Goal: Communication & Community: Share content

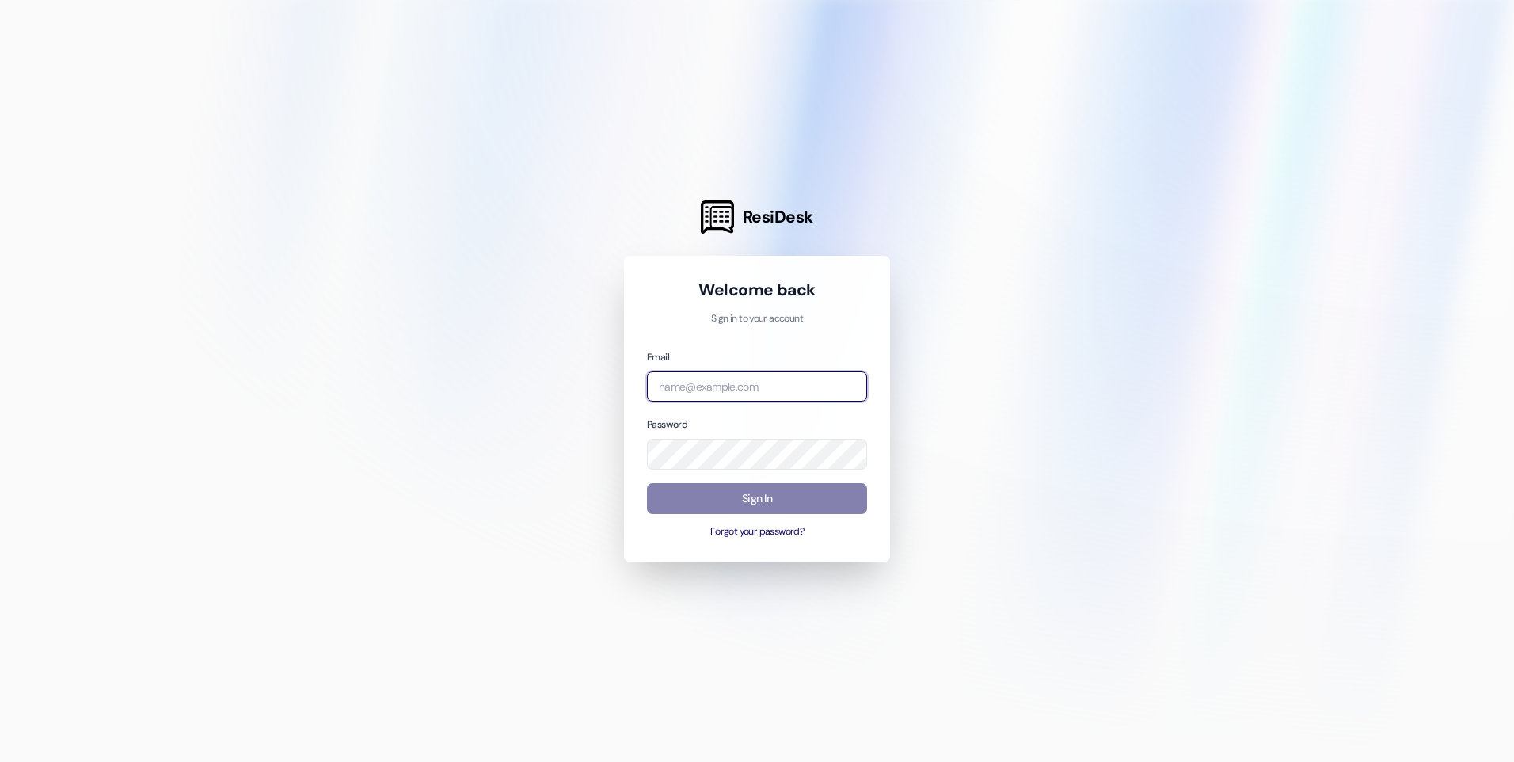
click at [719, 379] on input "email" at bounding box center [757, 386] width 220 height 31
type input "lashandac@kcha.org"
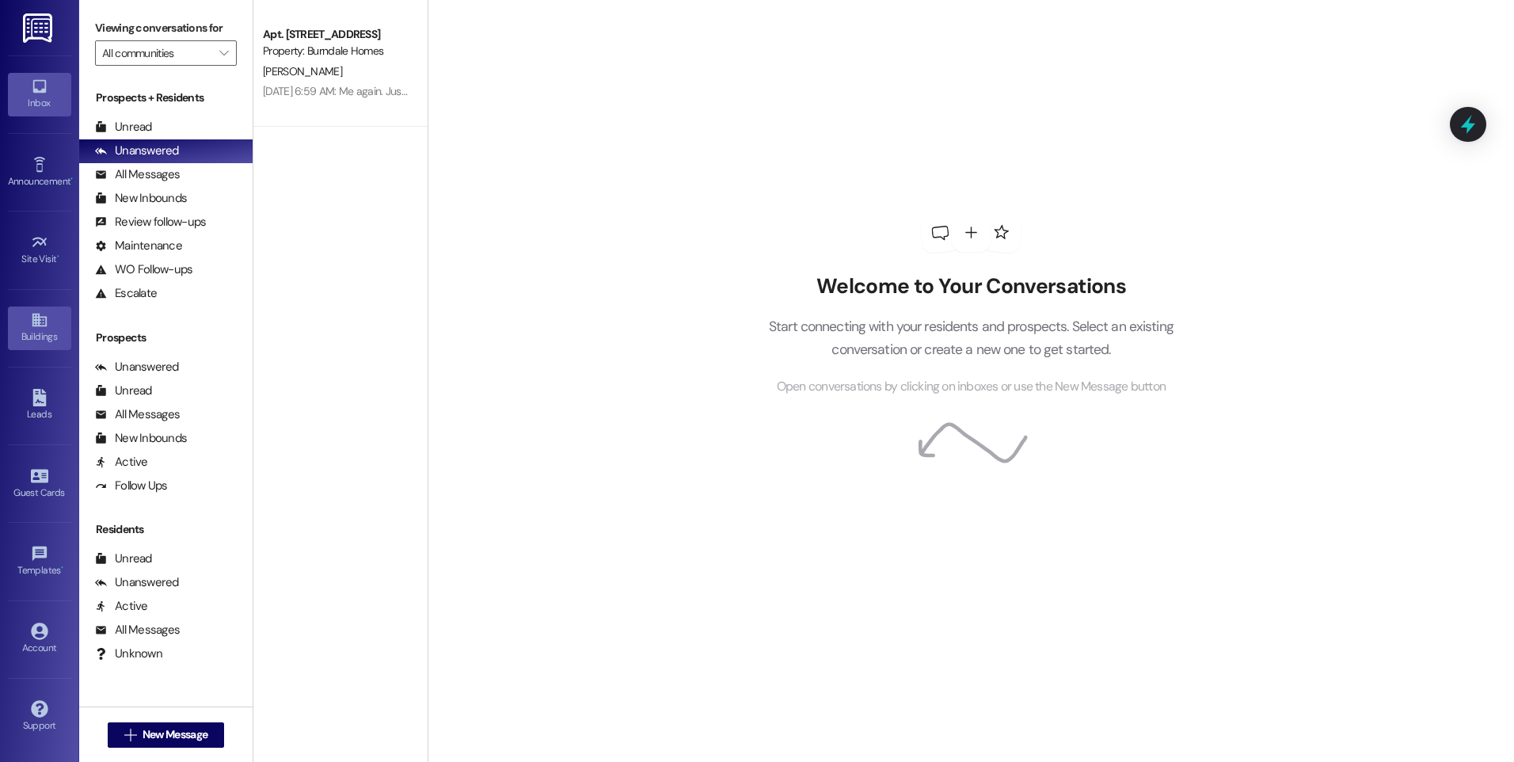
click at [29, 325] on link "Buildings" at bounding box center [39, 327] width 63 height 43
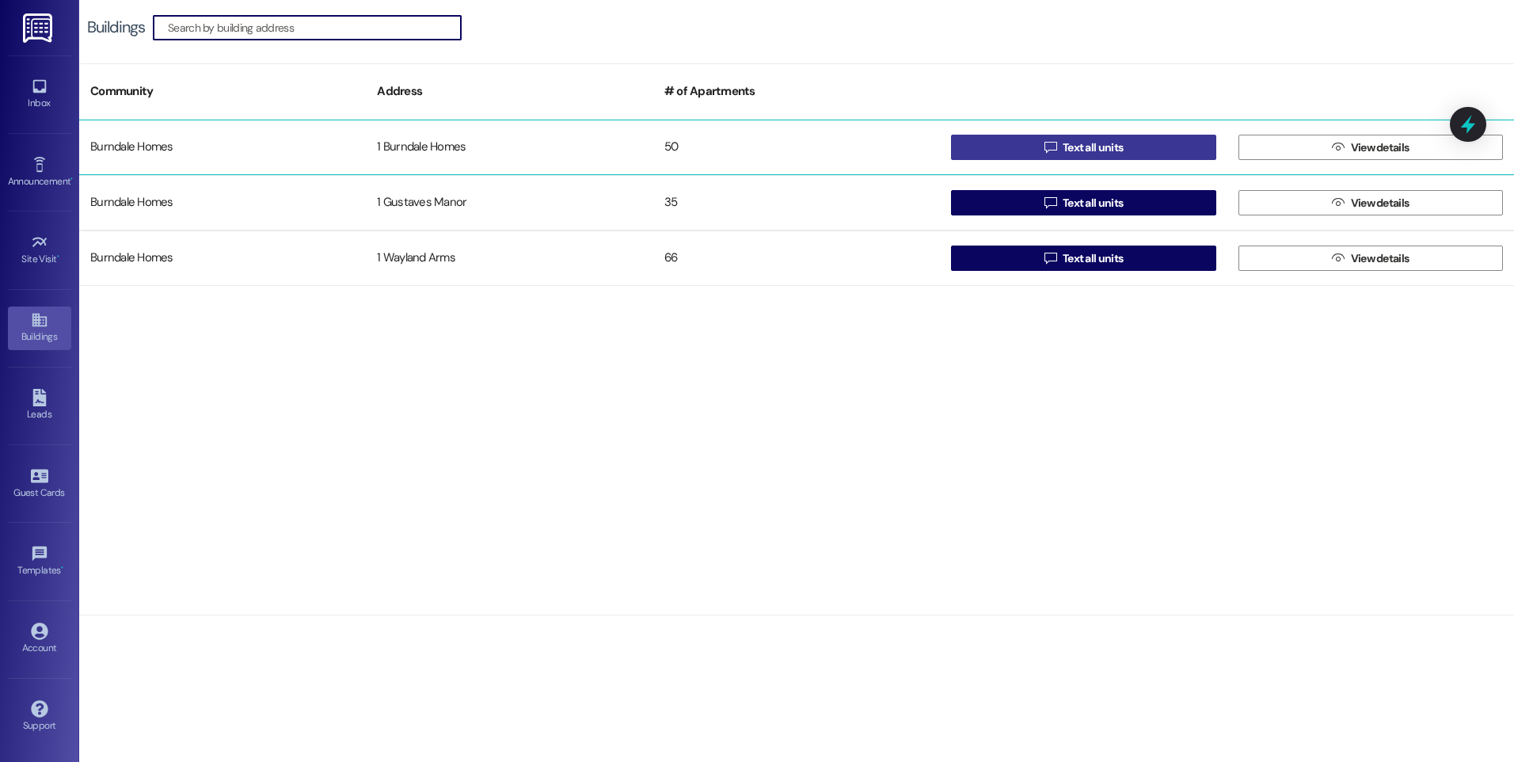
click at [1065, 149] on span "Text all units" at bounding box center [1093, 147] width 60 height 17
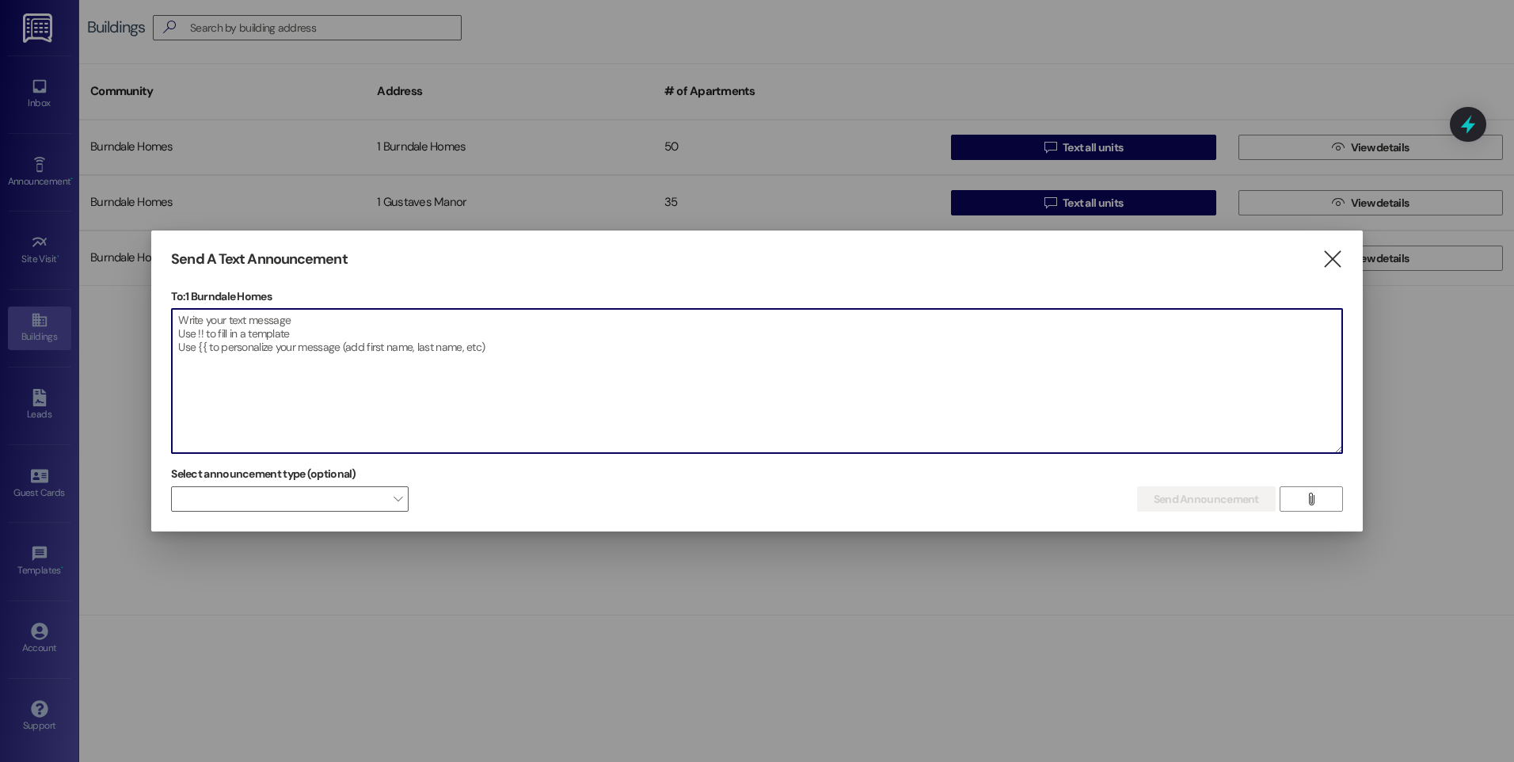
paste textarea "BURNDALE HOMES - BACK TO SCHOOL EVENT FRIDAY AUGUST 29TH 5:30 - 7:30 PM 1044 18…"
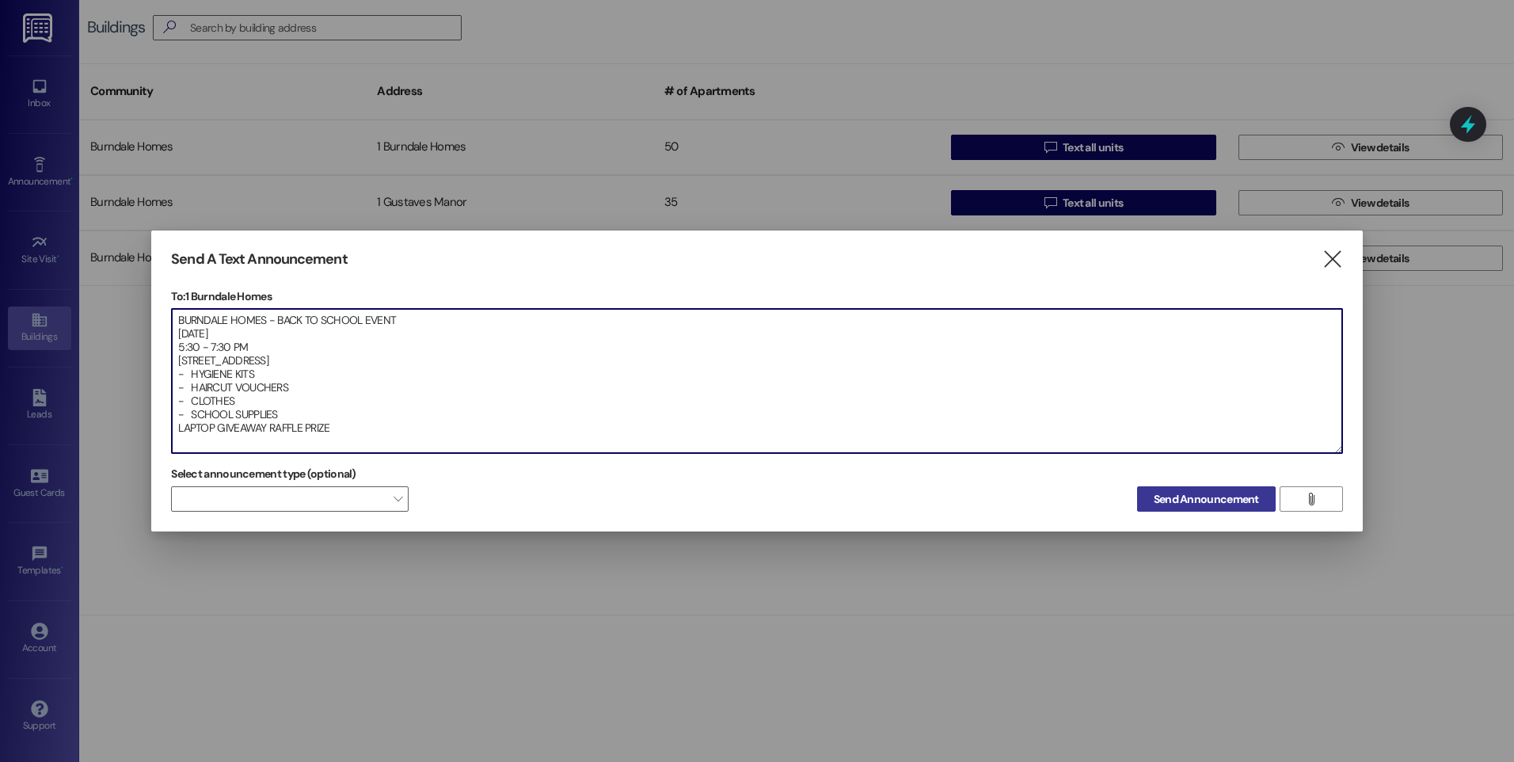
type textarea "BURNDALE HOMES - BACK TO SCHOOL EVENT FRIDAY AUGUST 29TH 5:30 - 7:30 PM 1044 18…"
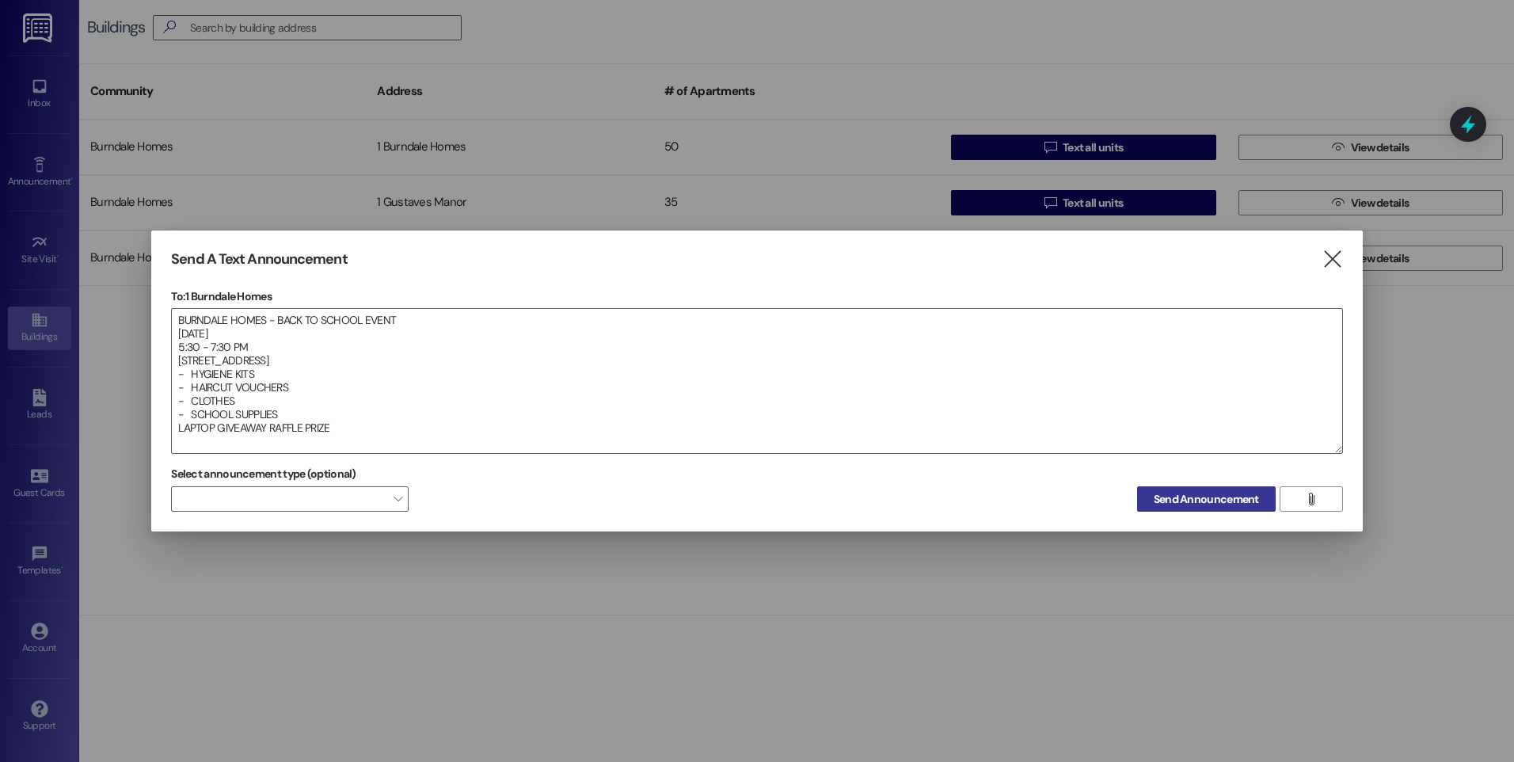
click at [1200, 499] on span "Send Announcement" at bounding box center [1206, 499] width 105 height 17
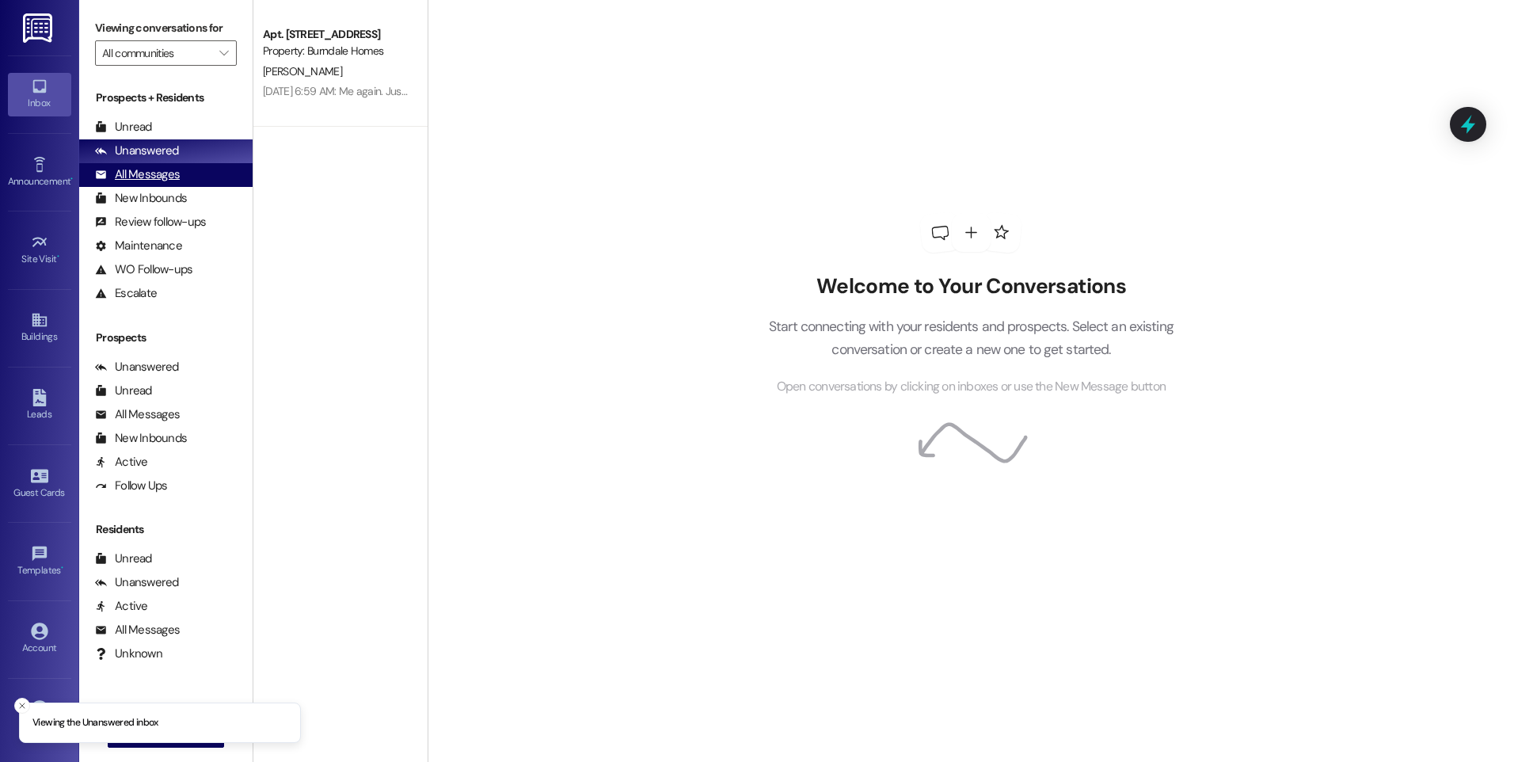
click at [145, 181] on div "All Messages" at bounding box center [137, 174] width 85 height 17
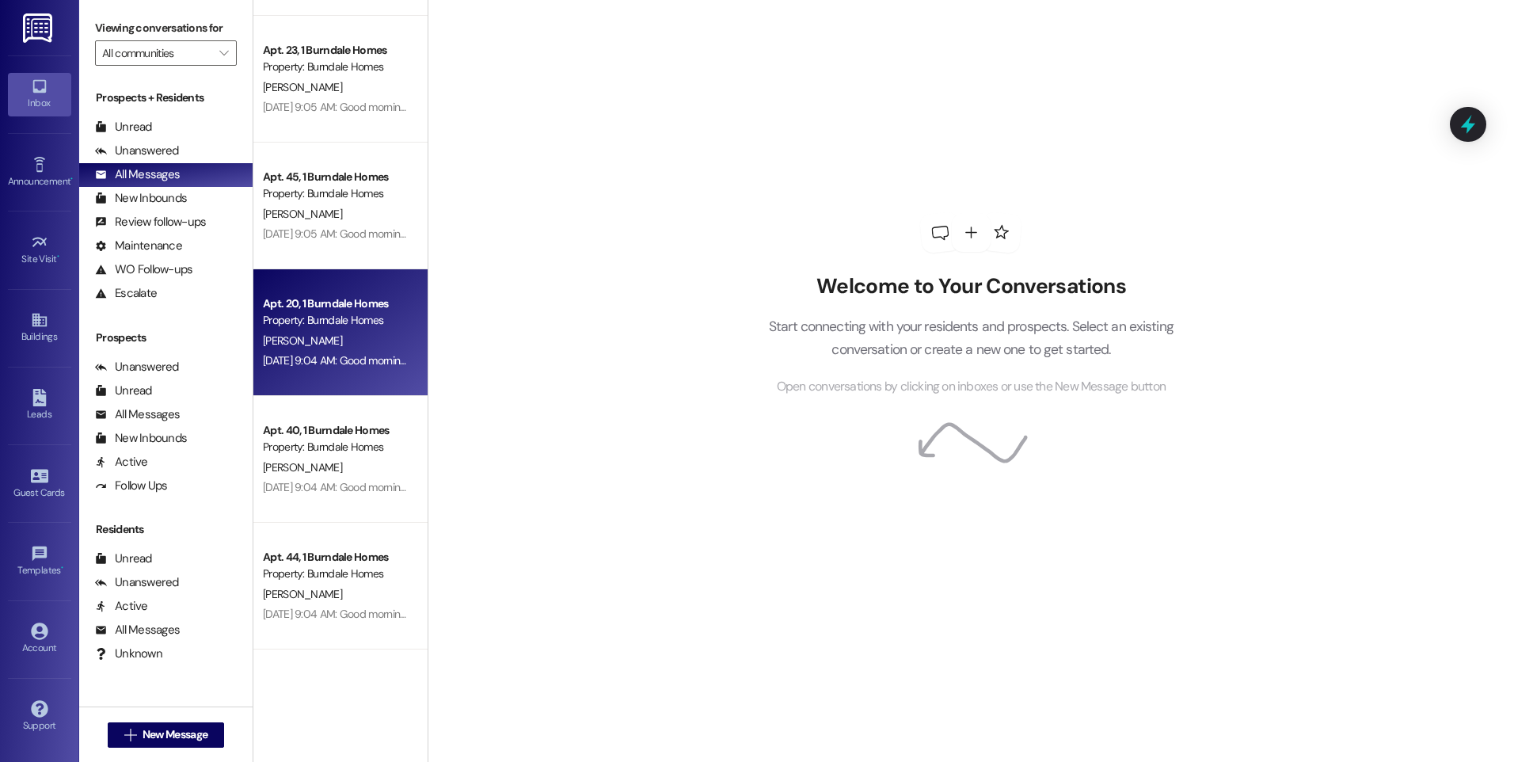
scroll to position [634, 0]
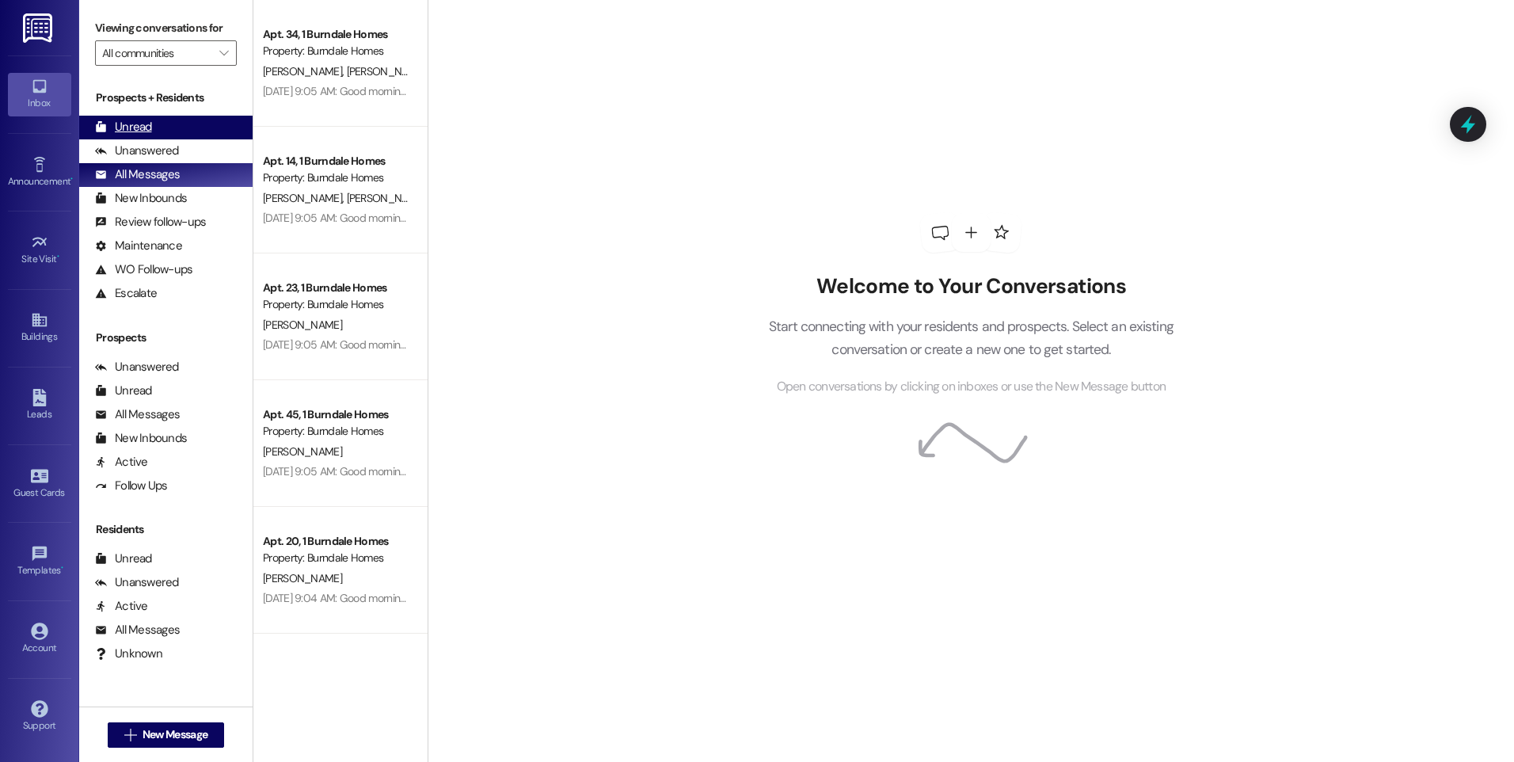
click at [133, 129] on div "Unread" at bounding box center [123, 127] width 57 height 17
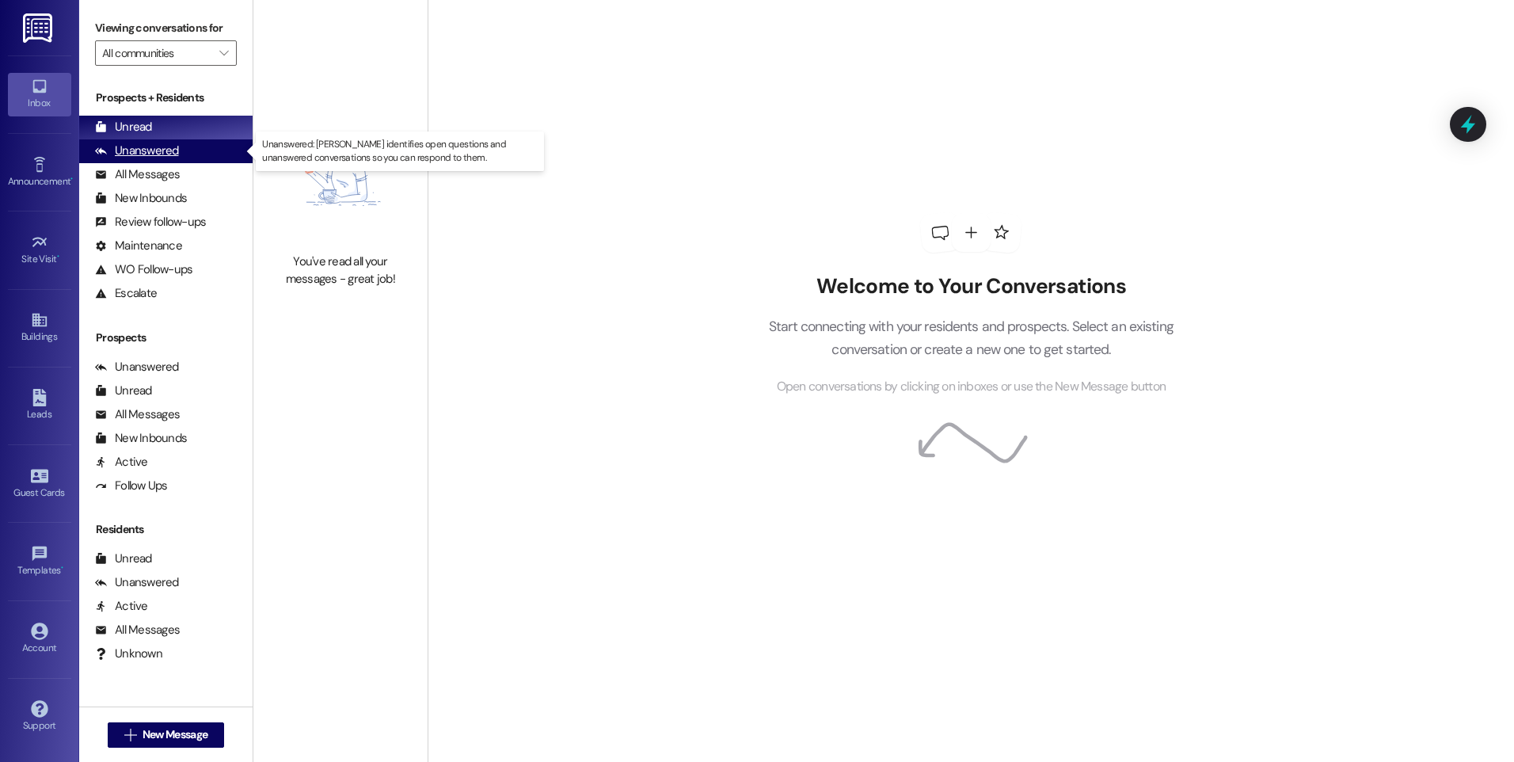
click at [132, 157] on div "Unanswered" at bounding box center [137, 151] width 84 height 17
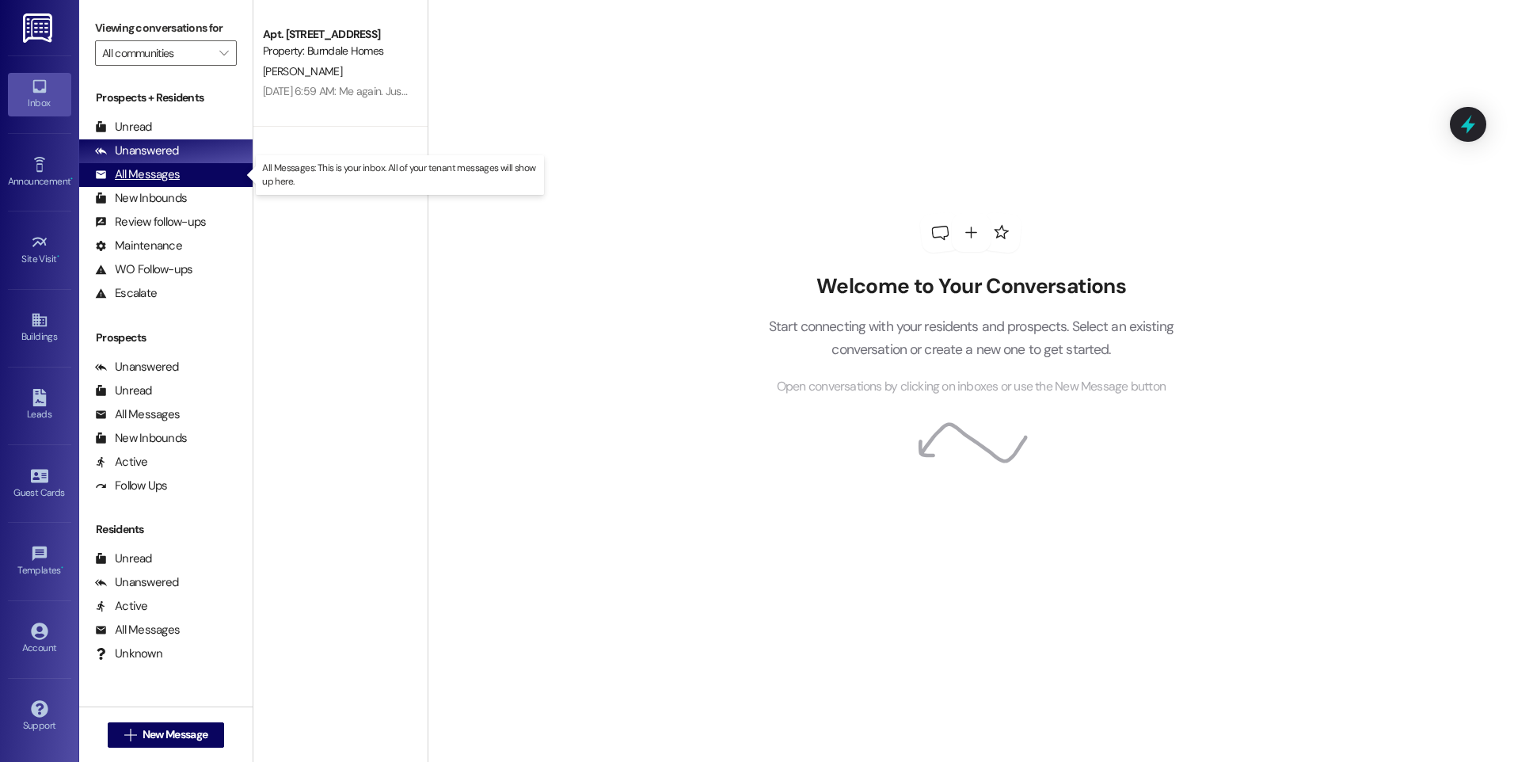
click at [137, 183] on div "All Messages" at bounding box center [137, 174] width 85 height 17
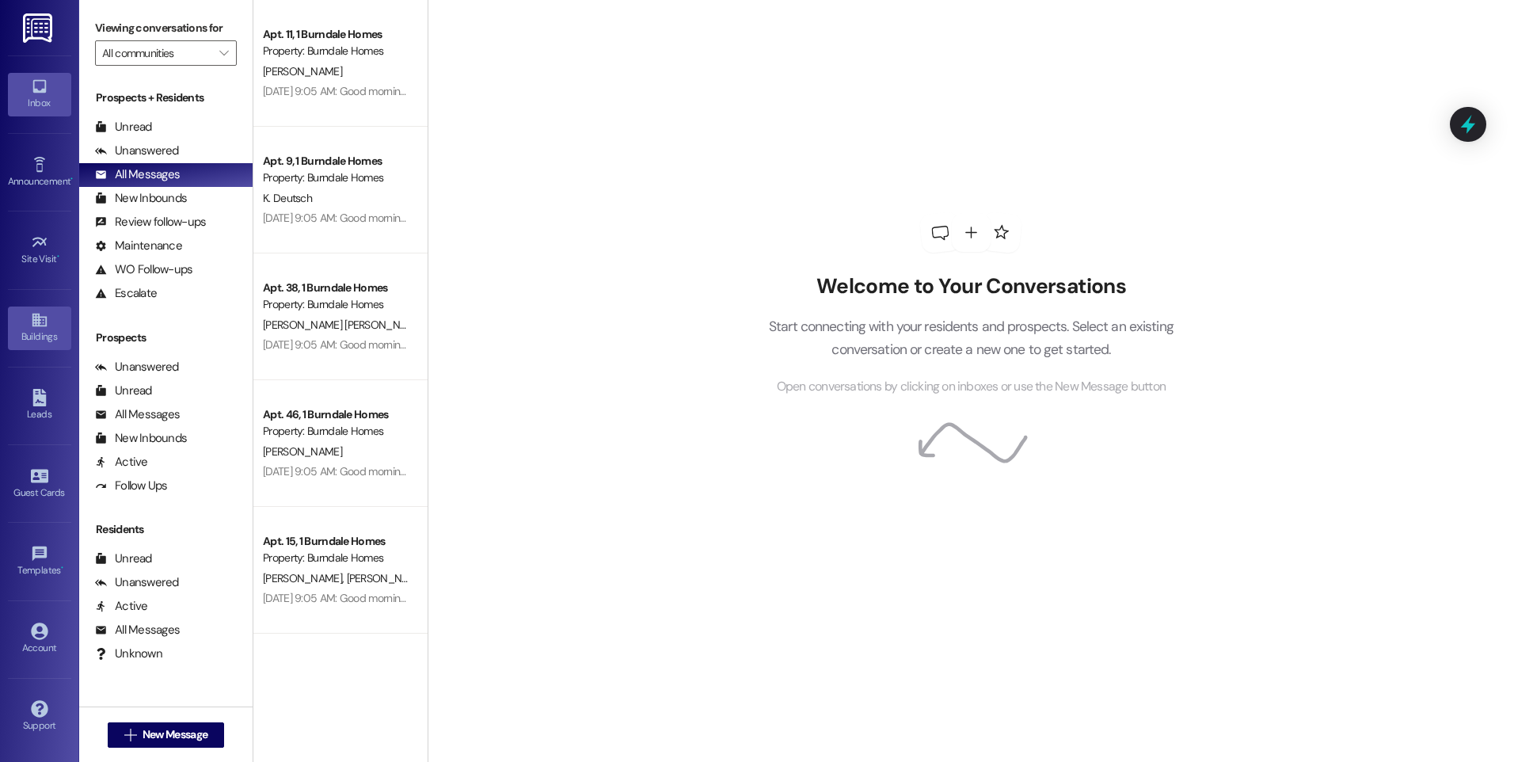
click at [54, 341] on div "Buildings" at bounding box center [39, 337] width 79 height 16
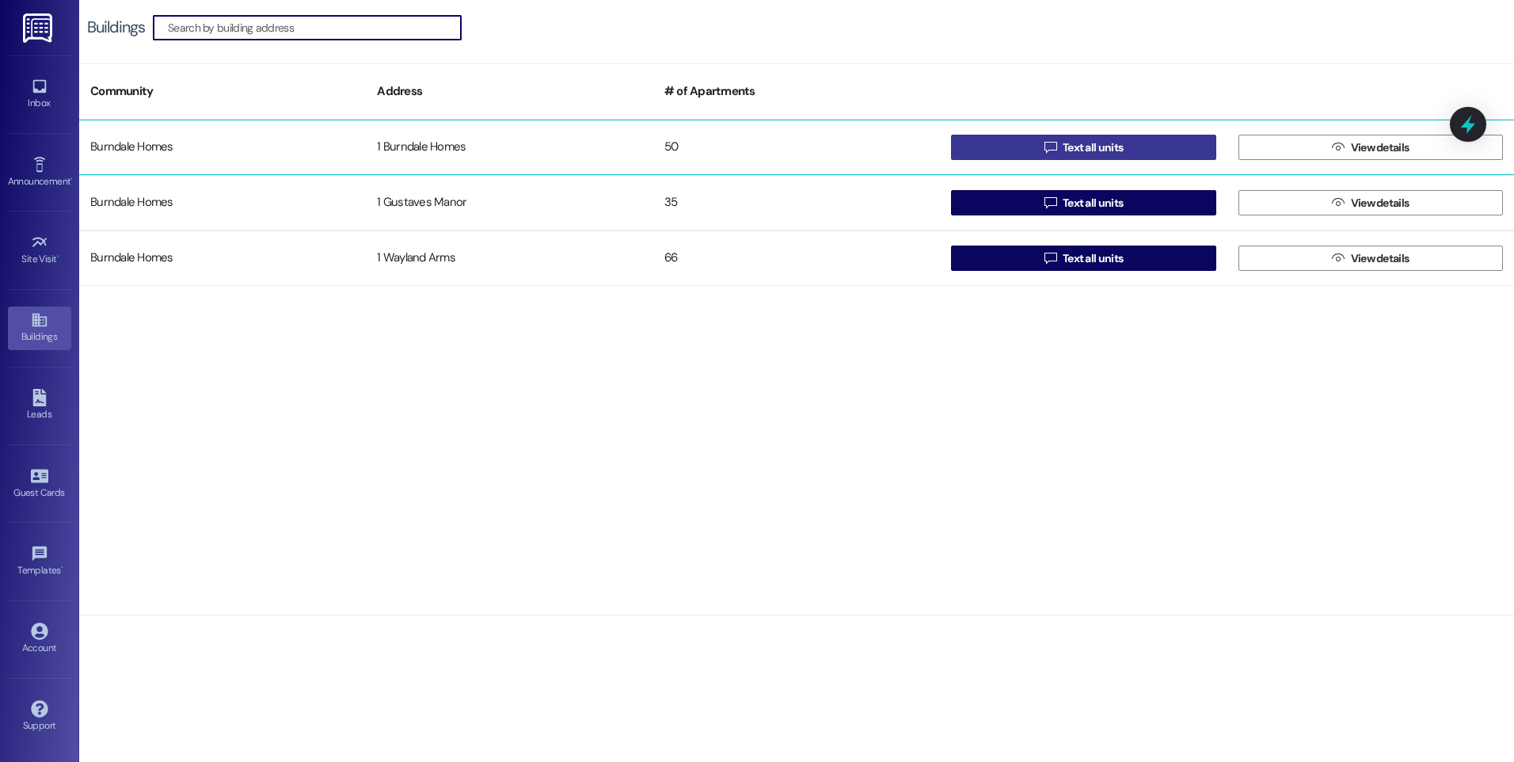
click at [966, 140] on button " Text all units" at bounding box center [1083, 147] width 264 height 25
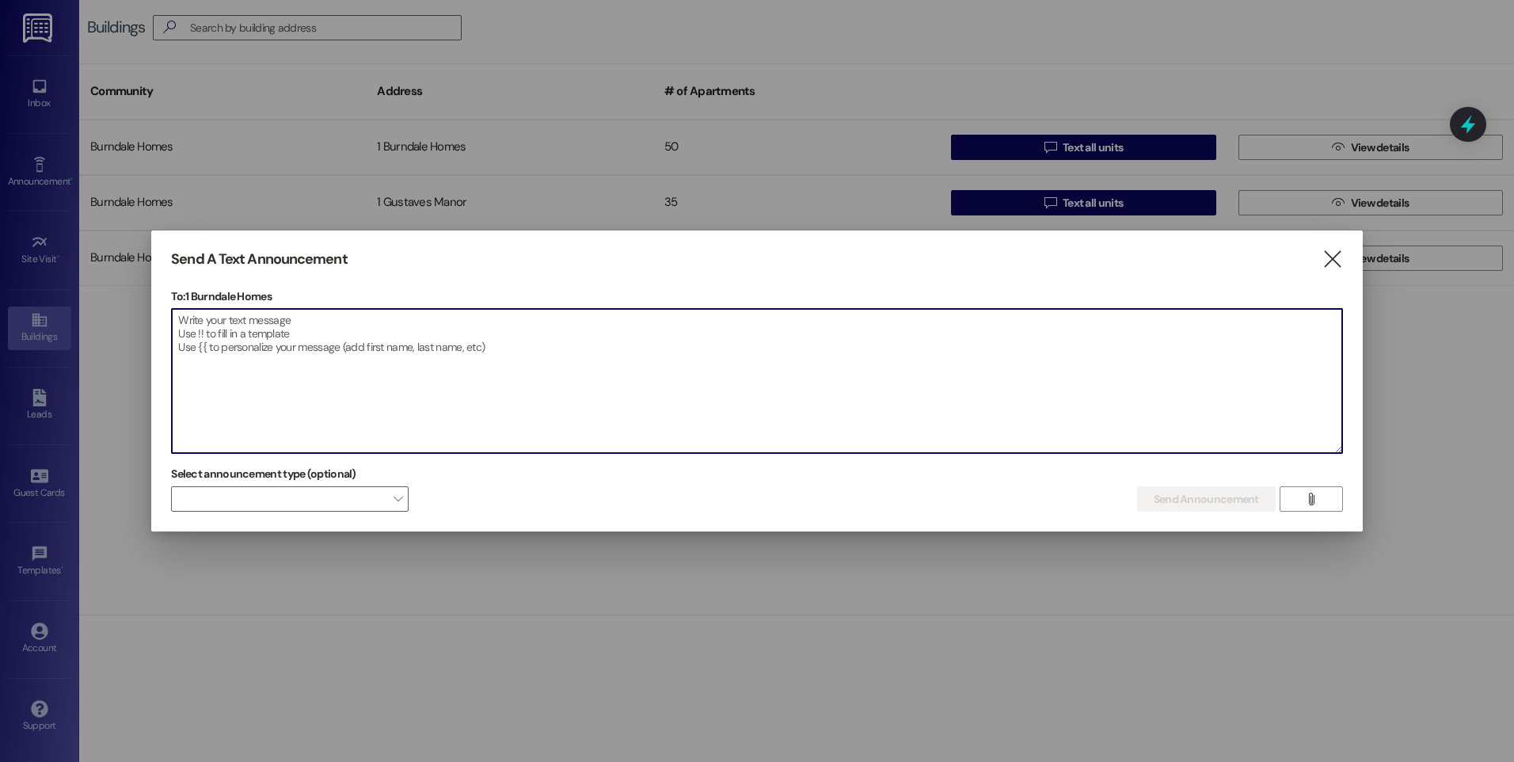
paste textarea "BURNDALE HOMES - BACK TO SCHOOL EVENT [DATE] 5:30 - 7:30 PM [STREET_ADDRESS] - …"
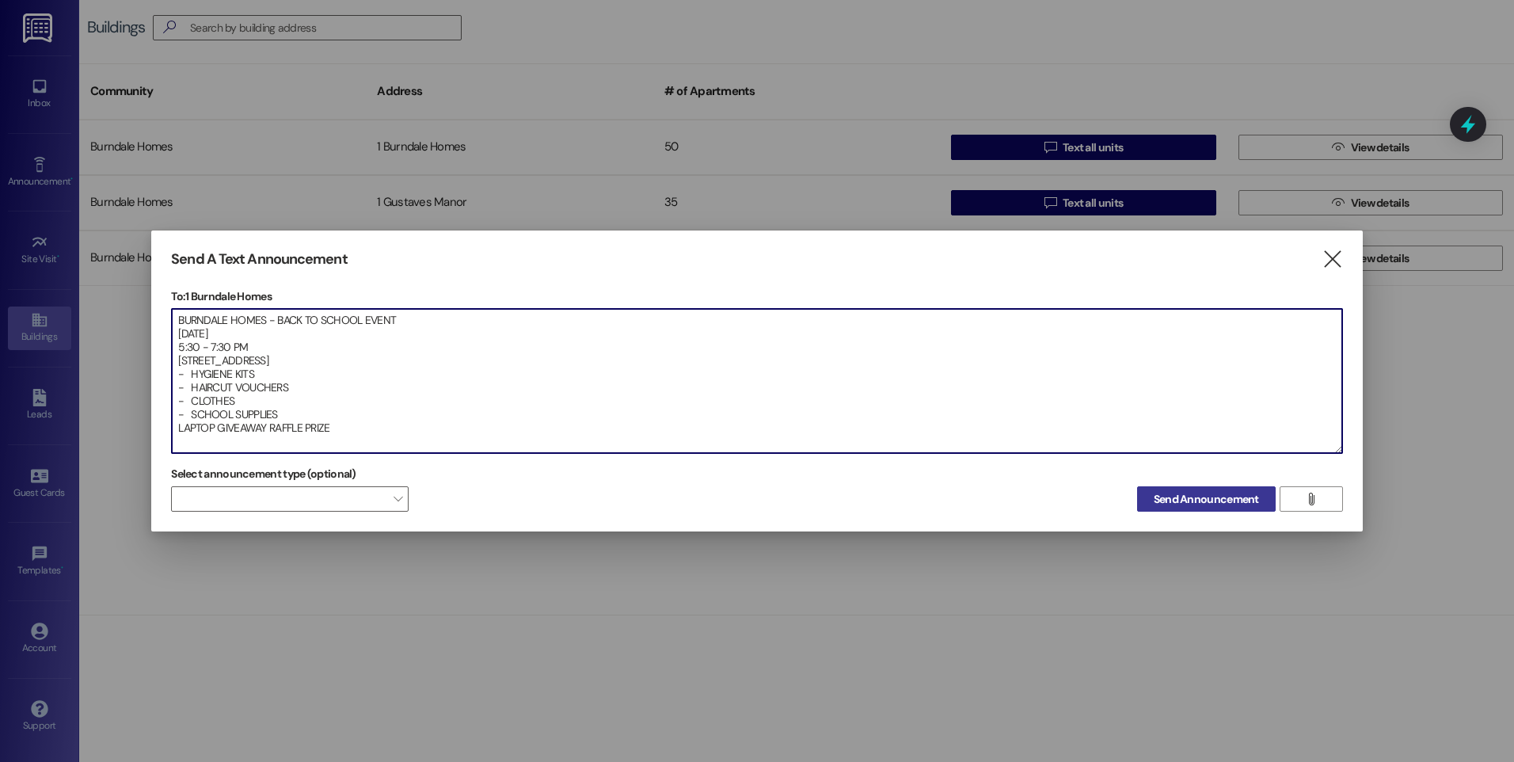
type textarea "BURNDALE HOMES - BACK TO SCHOOL EVENT [DATE] 5:30 - 7:30 PM [STREET_ADDRESS] - …"
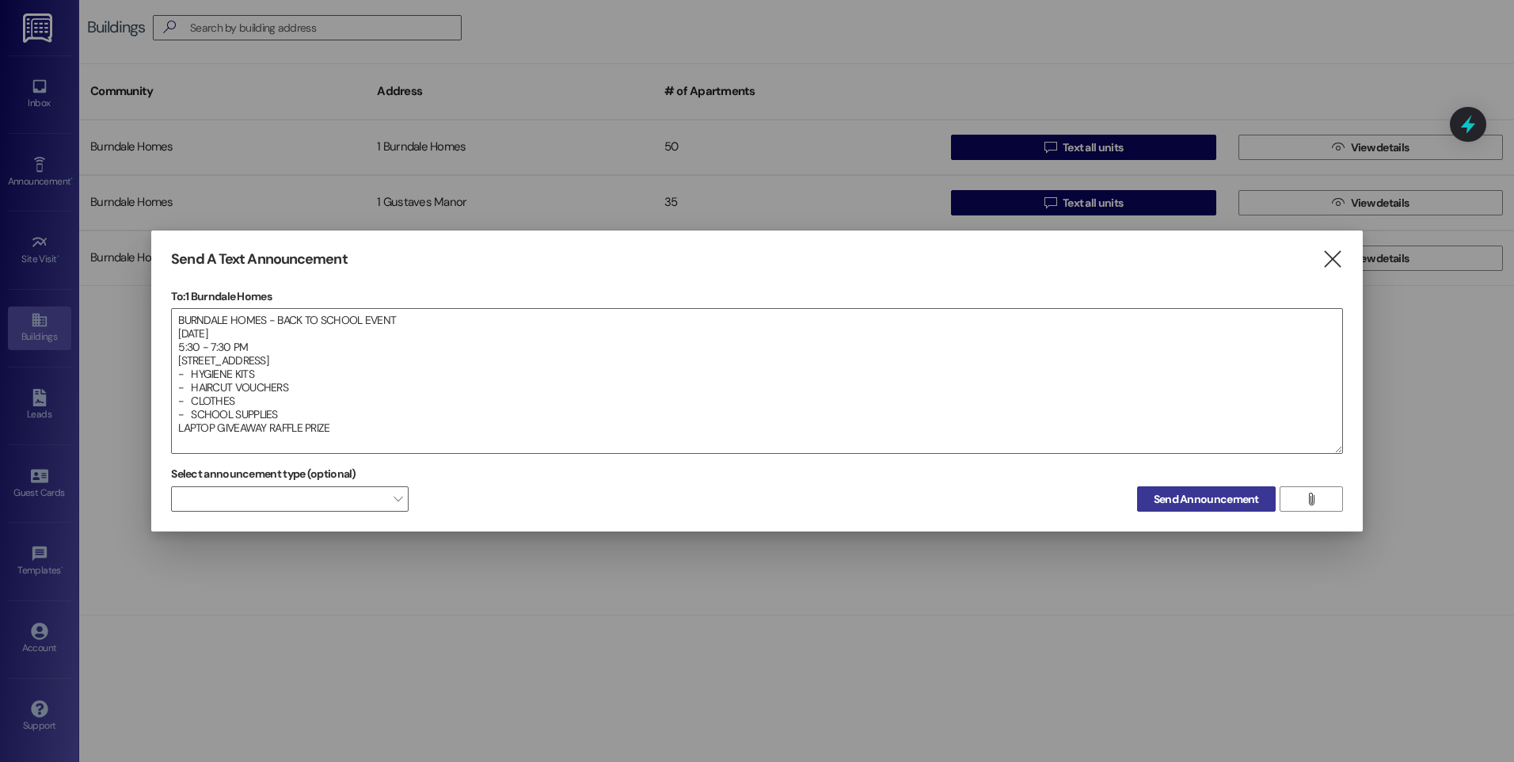
click at [1183, 491] on span "Send Announcement" at bounding box center [1206, 499] width 105 height 17
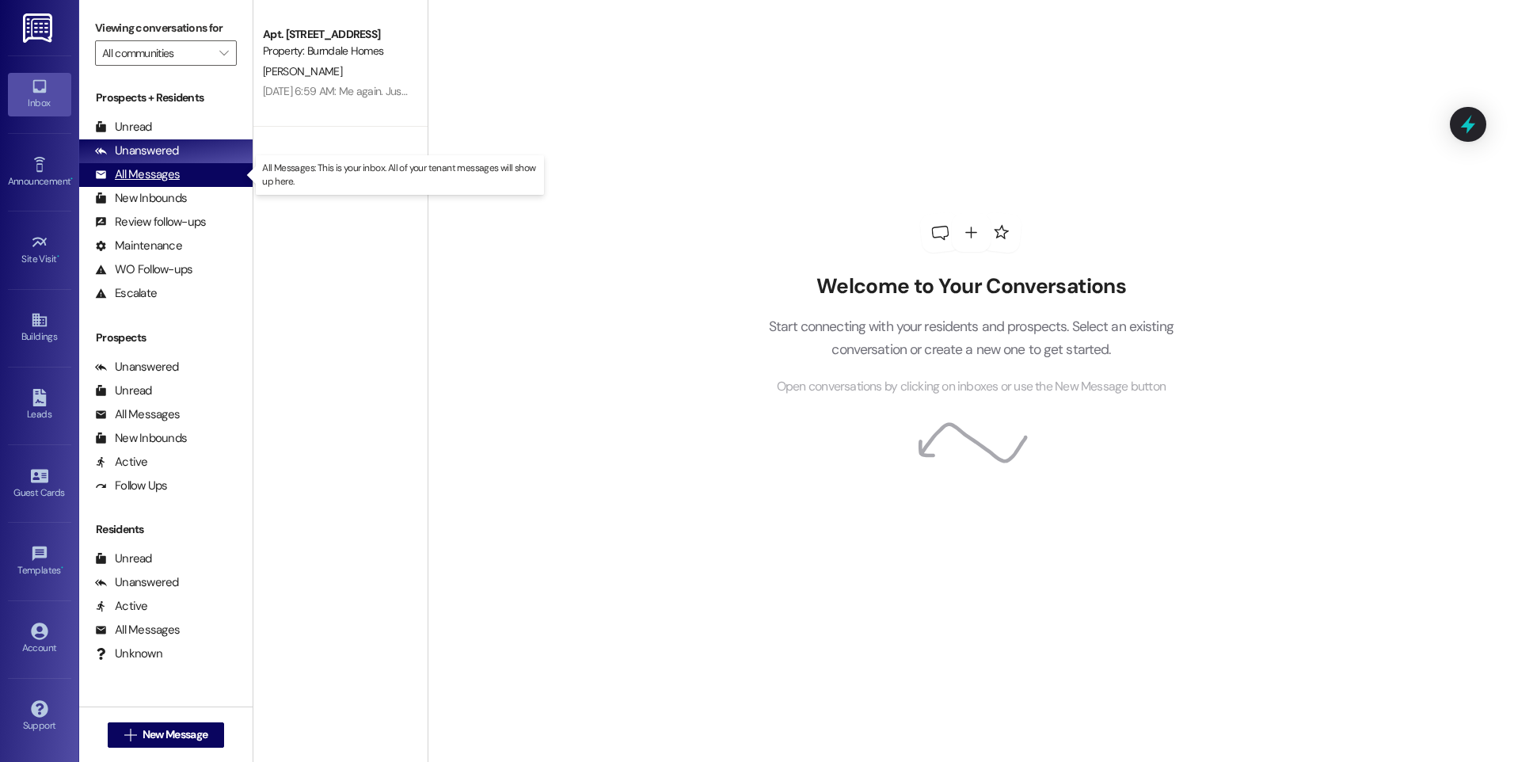
click at [86, 182] on div "All Messages (undefined)" at bounding box center [165, 175] width 173 height 24
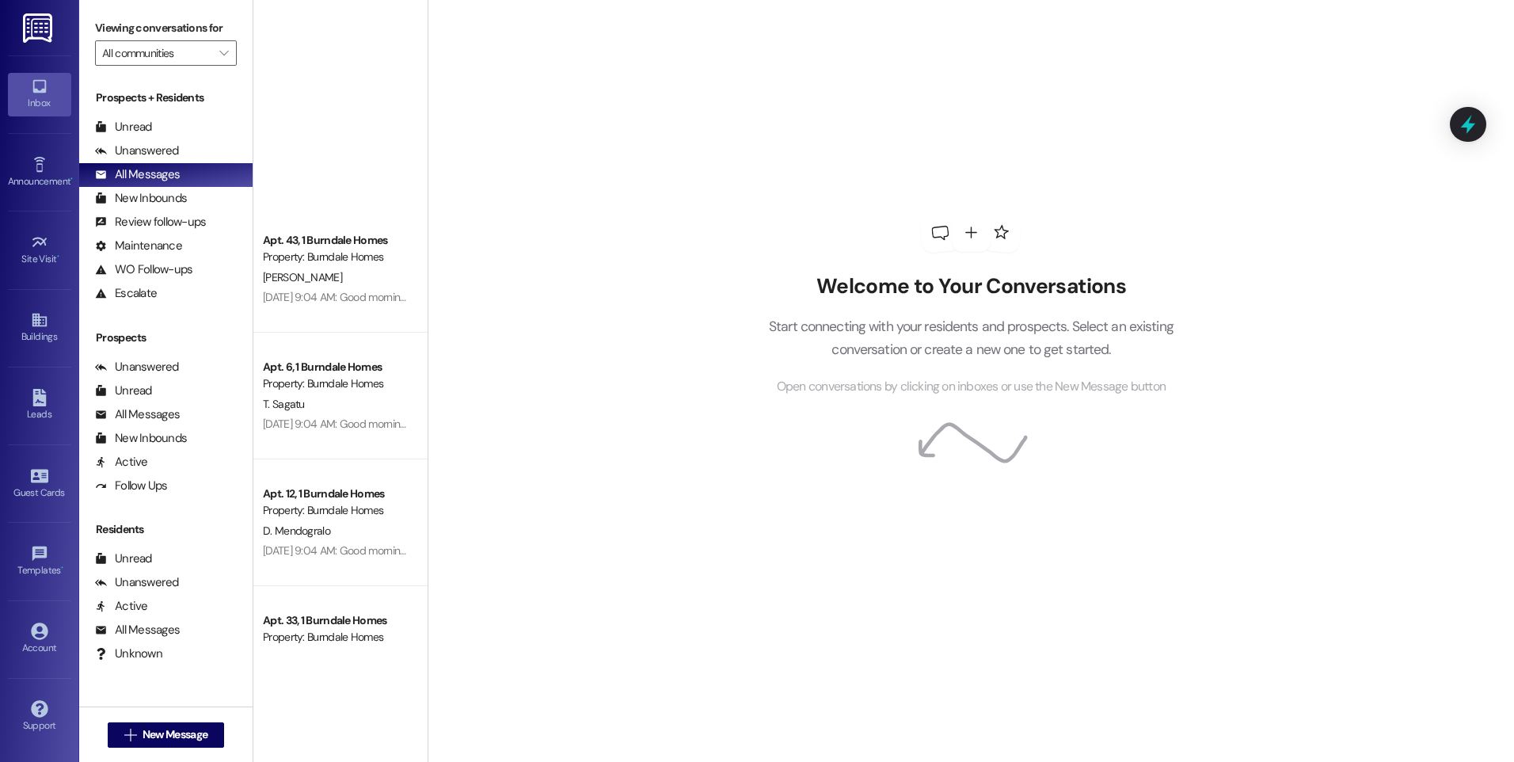
scroll to position [4118, 0]
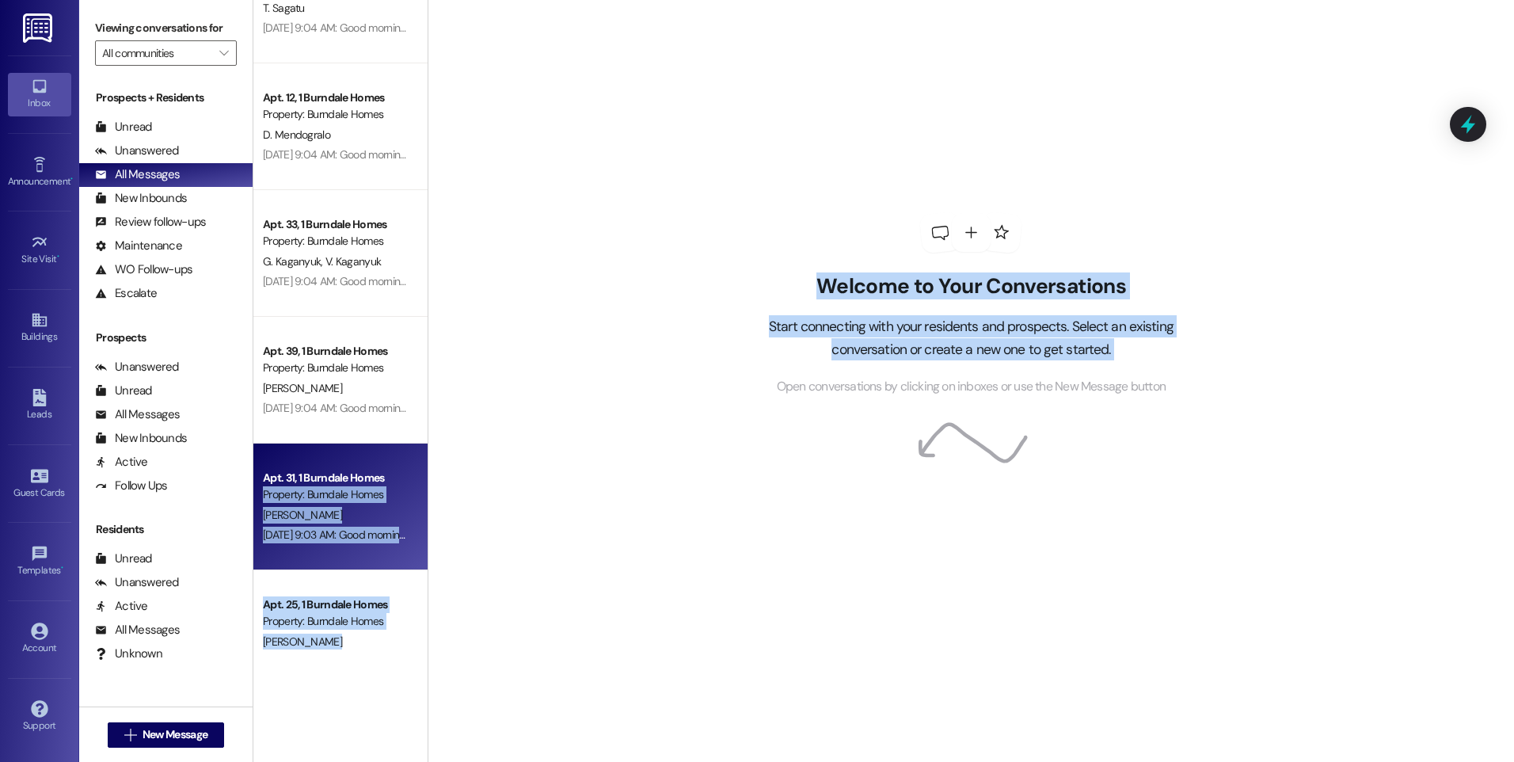
drag, startPoint x: 428, startPoint y: 403, endPoint x: 419, endPoint y: 485, distance: 82.9
click at [419, 485] on div "Apt. 13, 1 Burndale Homes Property: Burndale Homes M. Boampong Aug 22, 2025 at …" at bounding box center [883, 381] width 1261 height 762
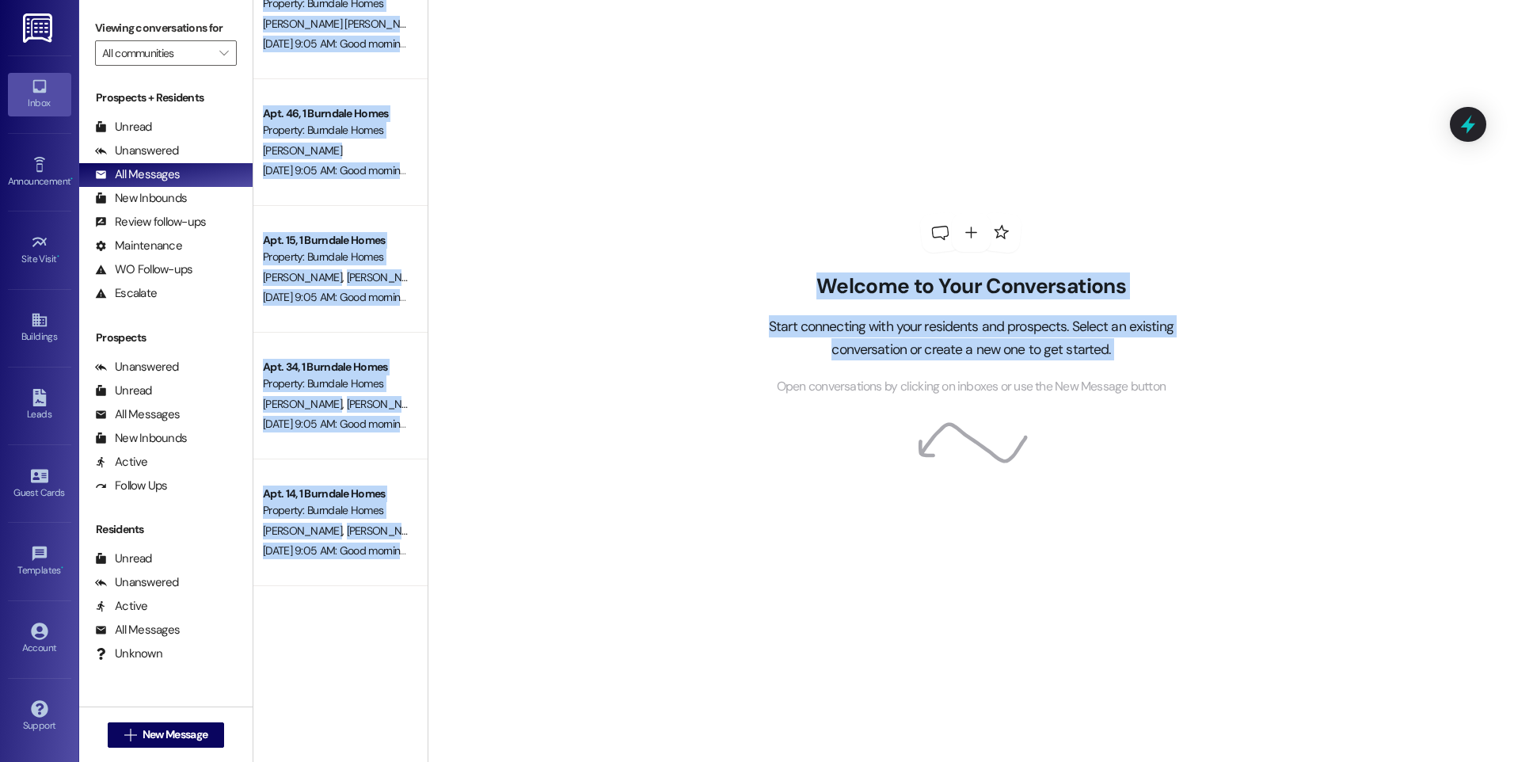
scroll to position [0, 0]
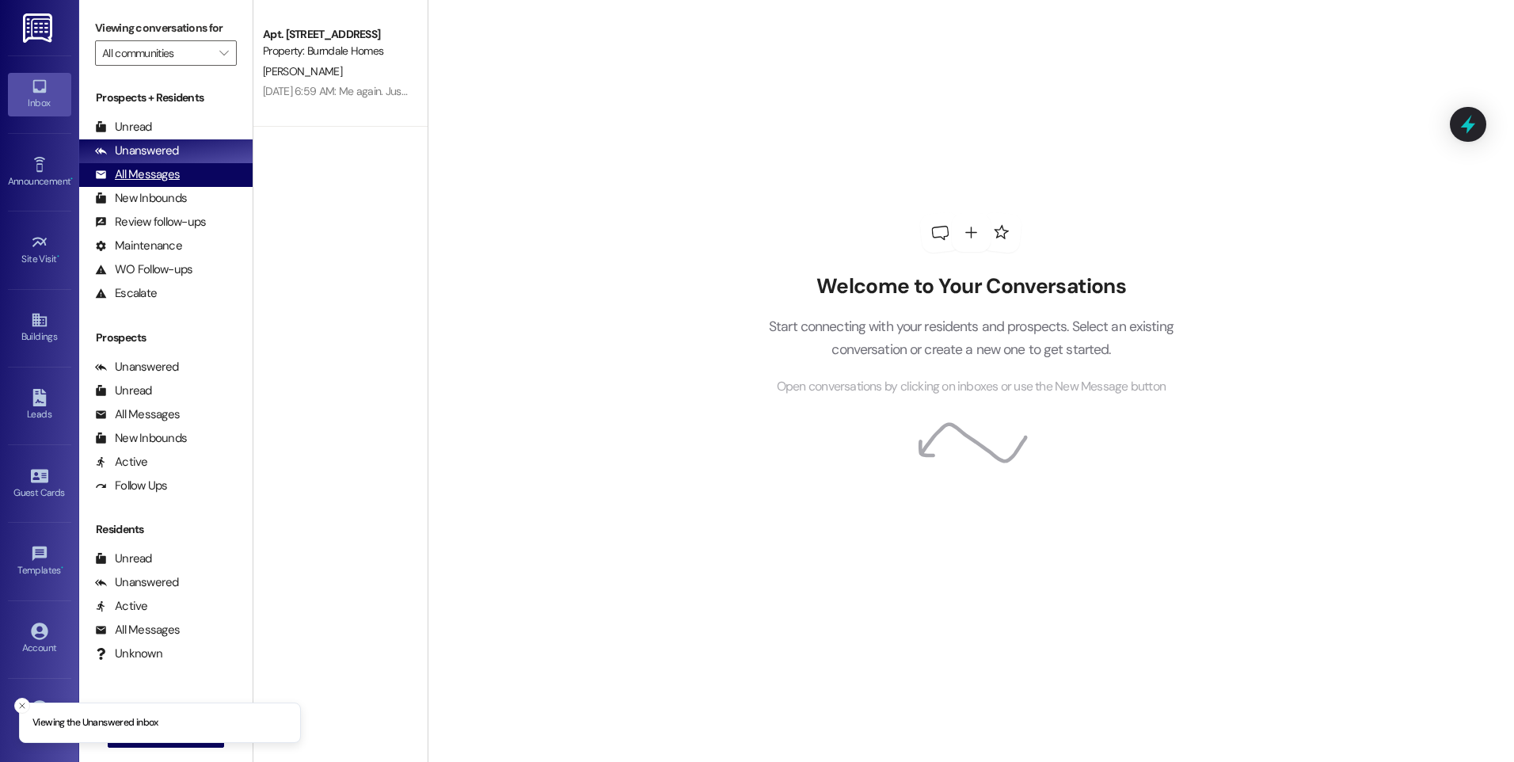
click at [162, 168] on div "All Messages" at bounding box center [137, 174] width 85 height 17
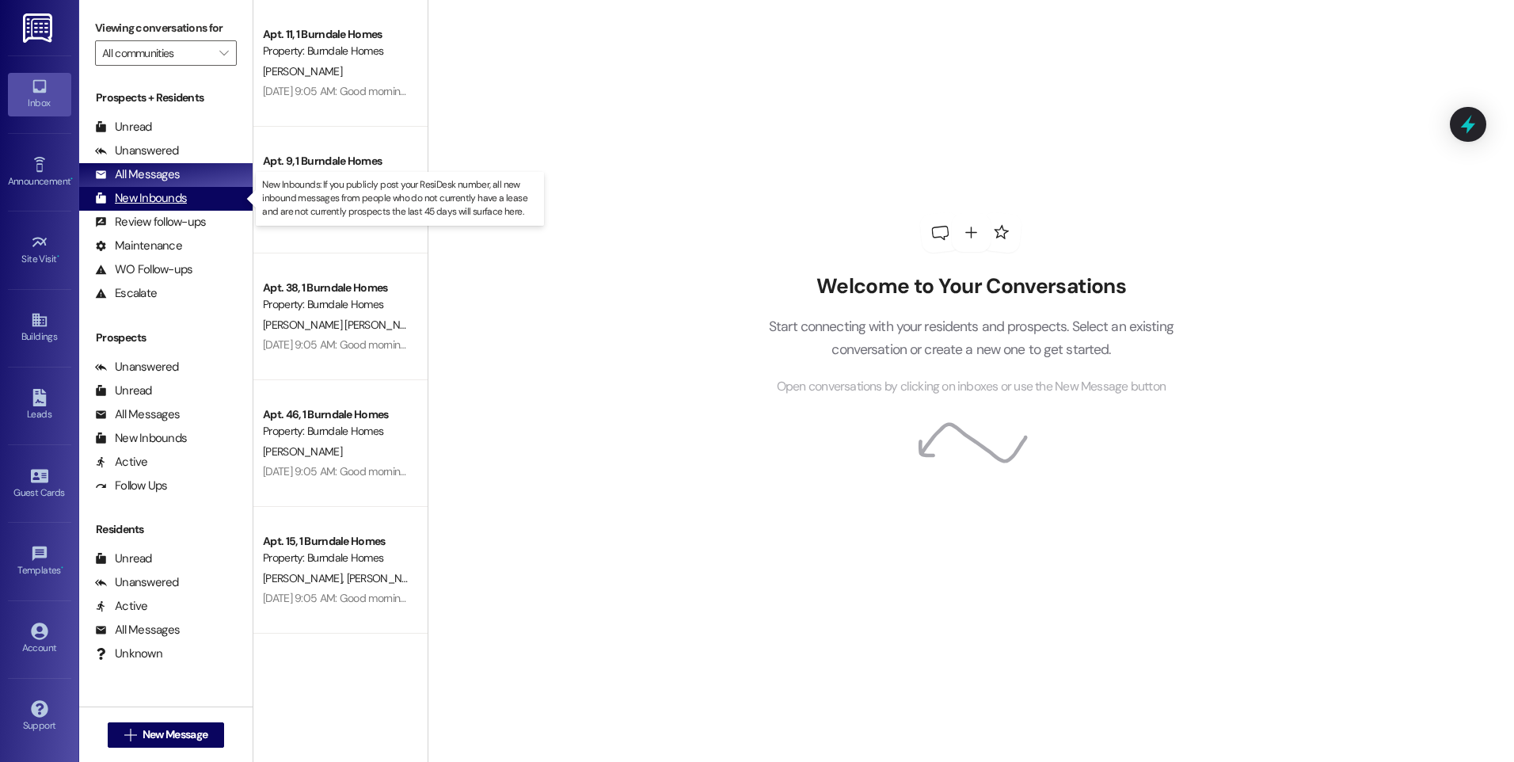
click at [162, 201] on div "New Inbounds" at bounding box center [141, 198] width 92 height 17
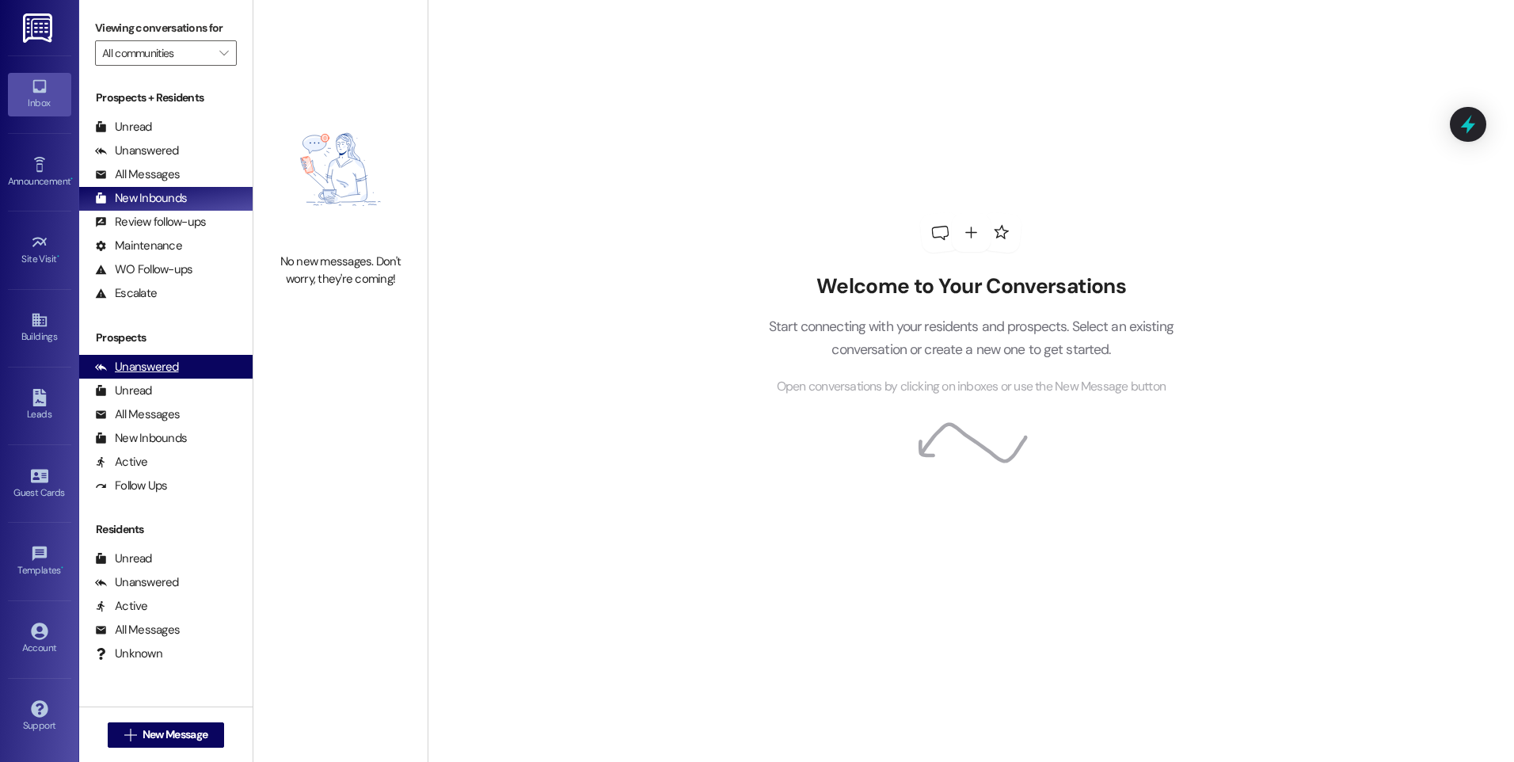
click at [147, 370] on div "Unanswered" at bounding box center [137, 367] width 84 height 17
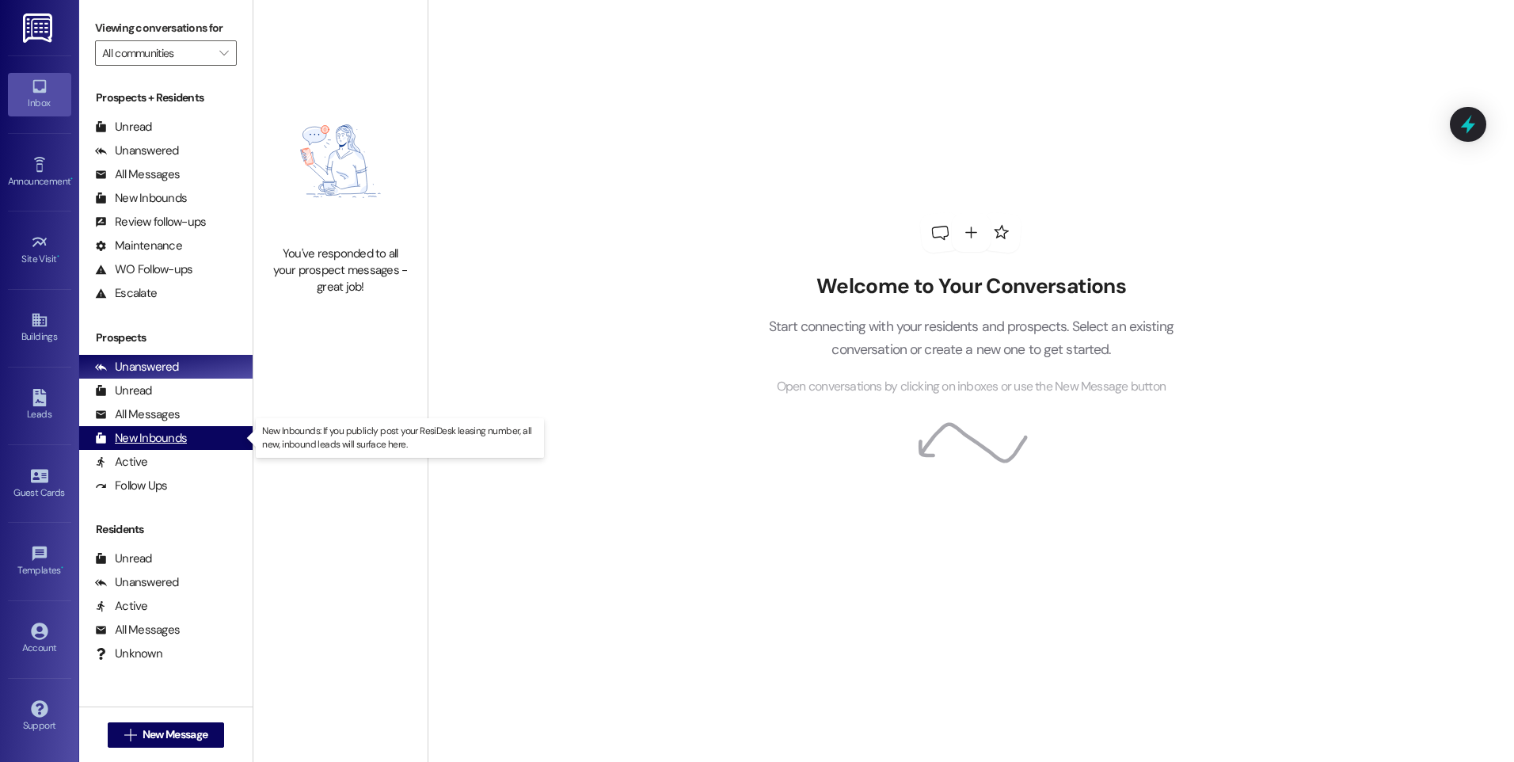
click at [161, 431] on div "New Inbounds" at bounding box center [141, 438] width 92 height 17
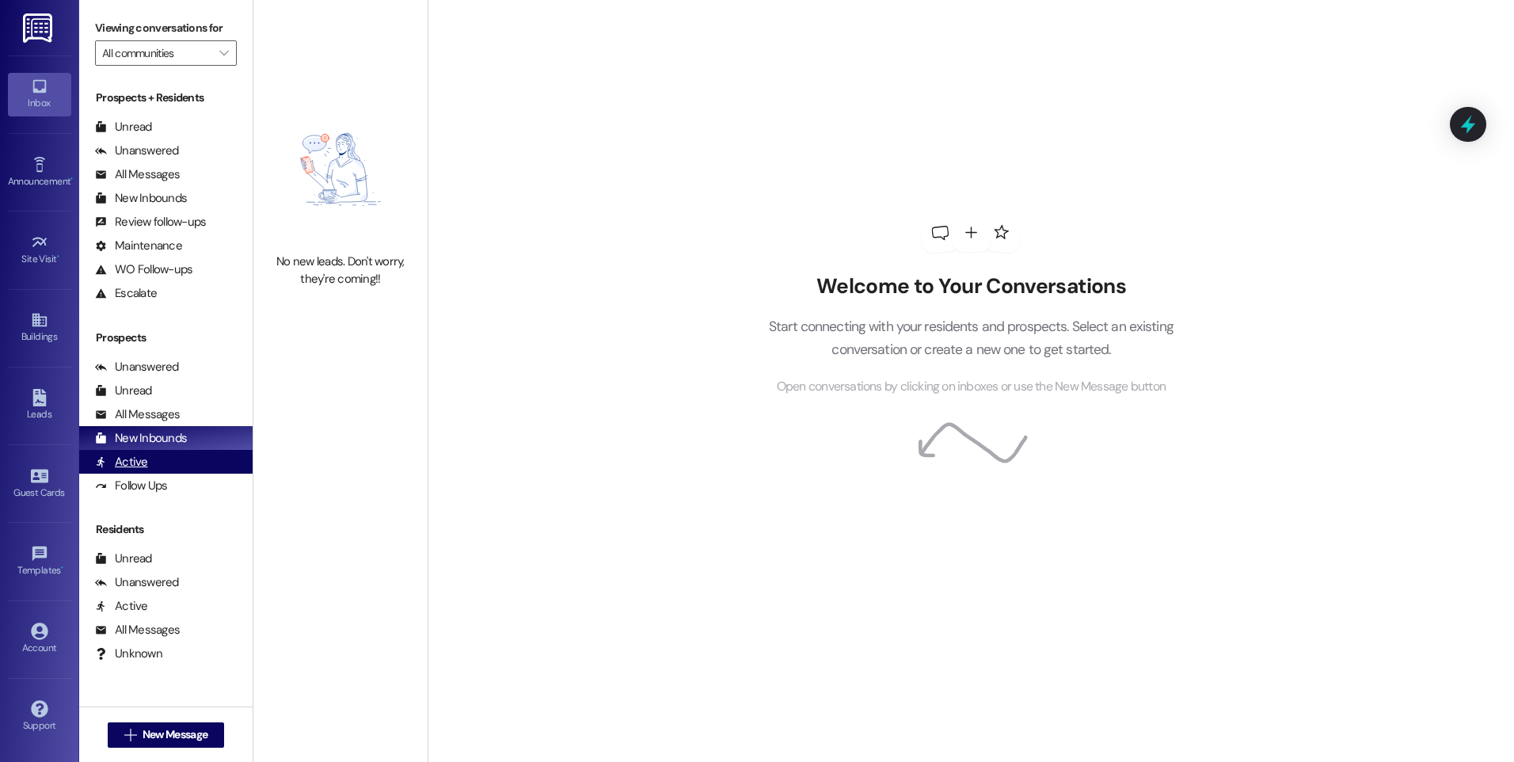
click at [131, 461] on div "Active" at bounding box center [121, 462] width 53 height 17
click at [139, 419] on div "All Messages" at bounding box center [137, 414] width 85 height 17
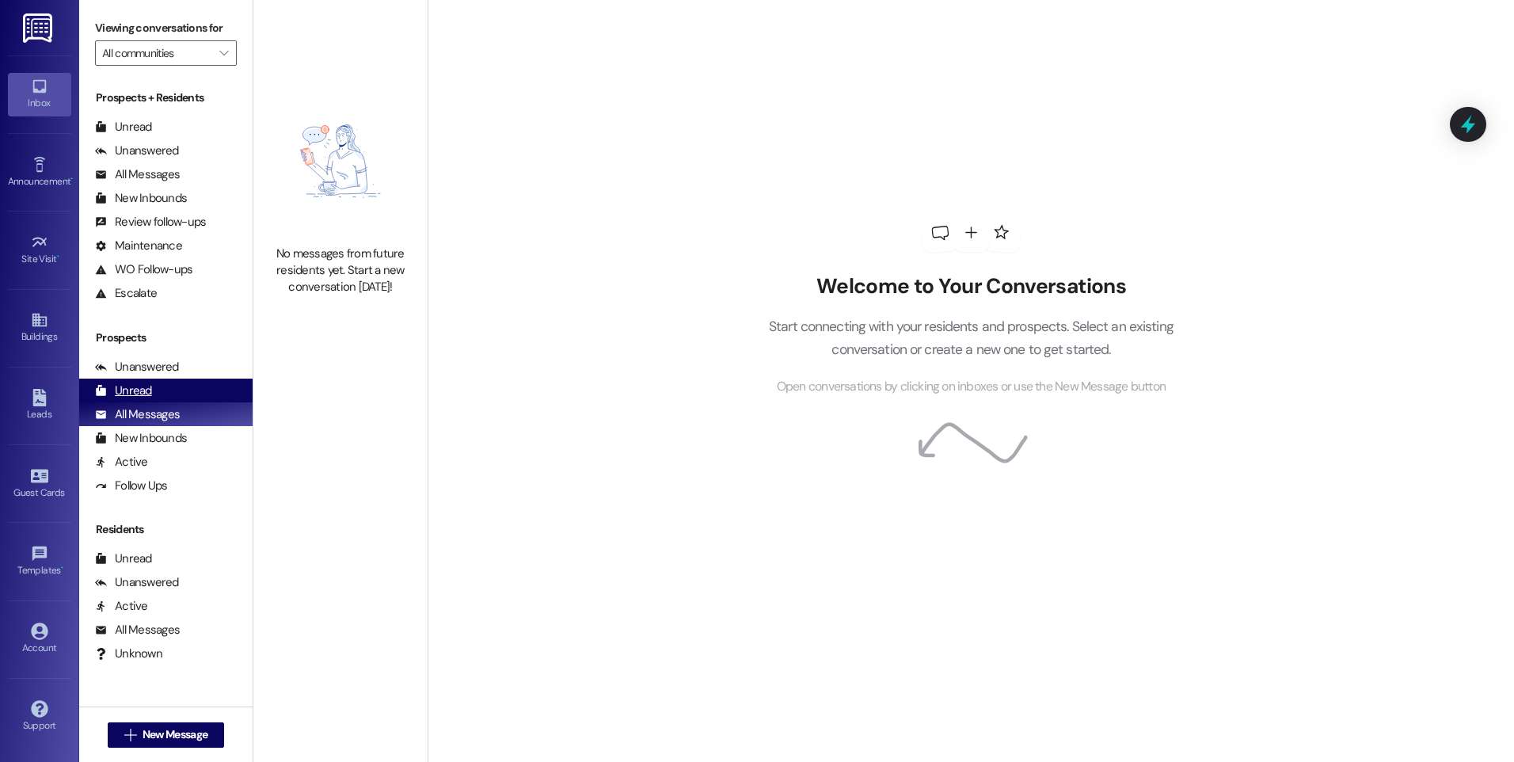
click at [136, 390] on div "Unread" at bounding box center [123, 390] width 57 height 17
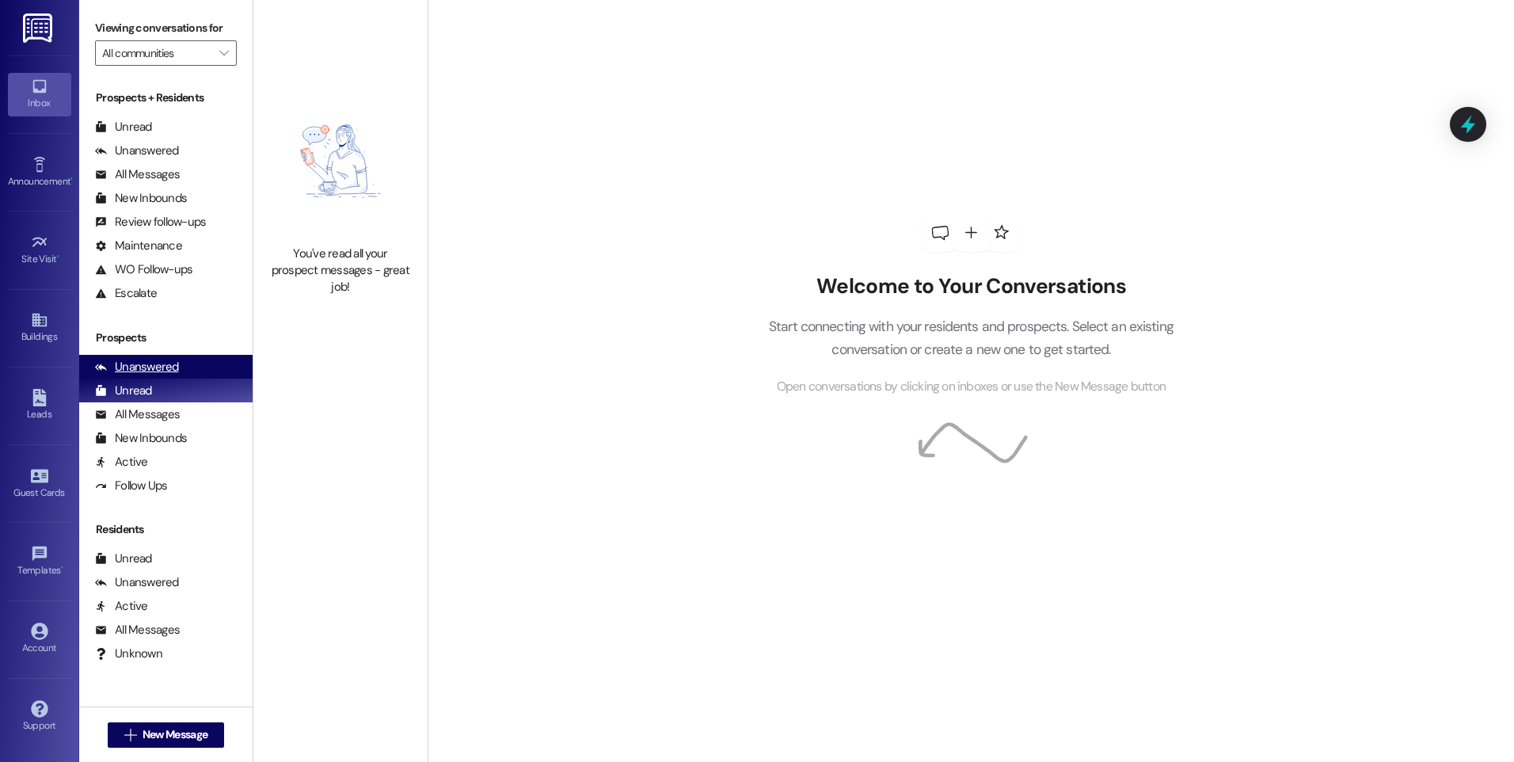
click at [139, 375] on div "Unanswered (0)" at bounding box center [165, 367] width 173 height 24
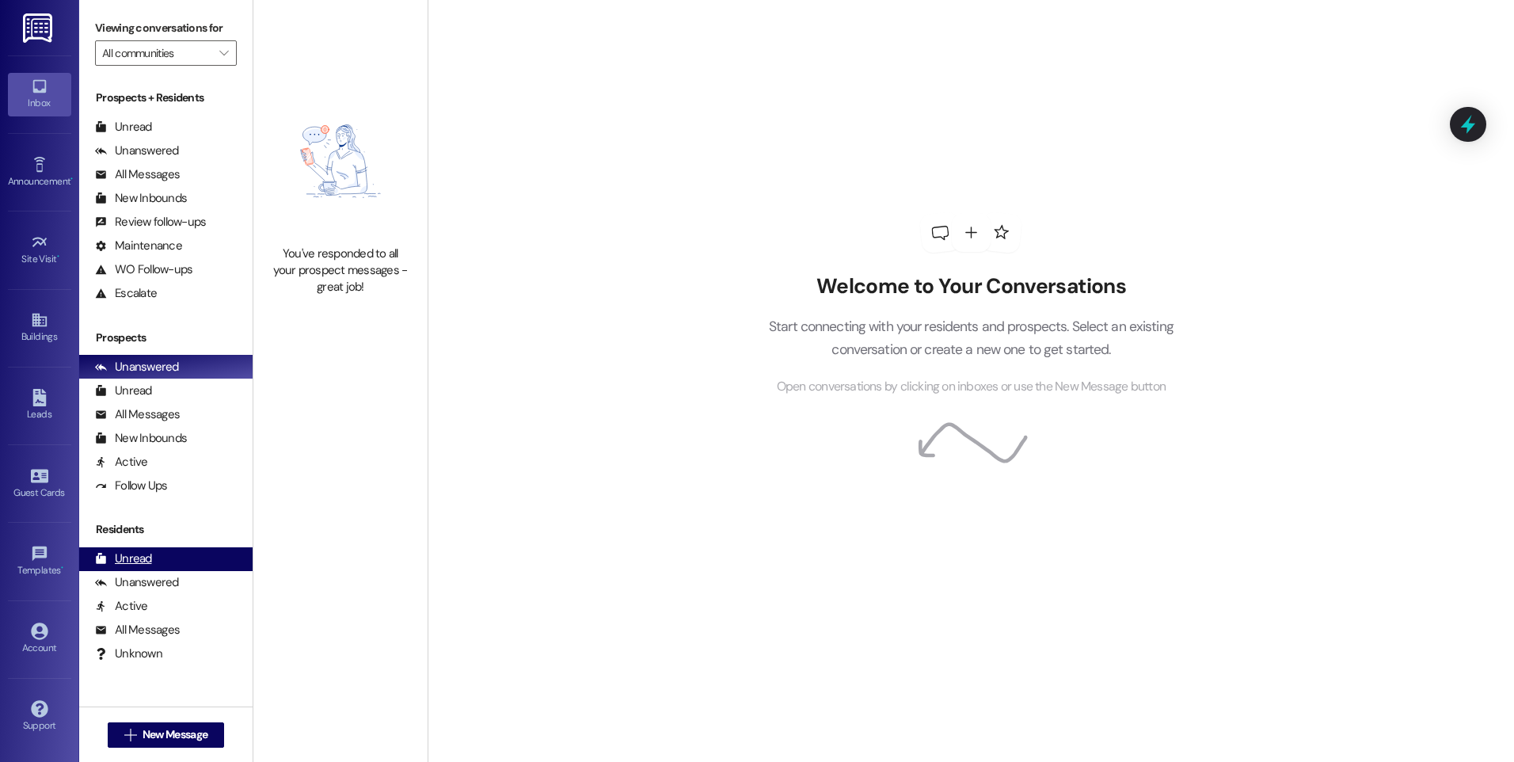
click at [140, 557] on div "Unread" at bounding box center [123, 558] width 57 height 17
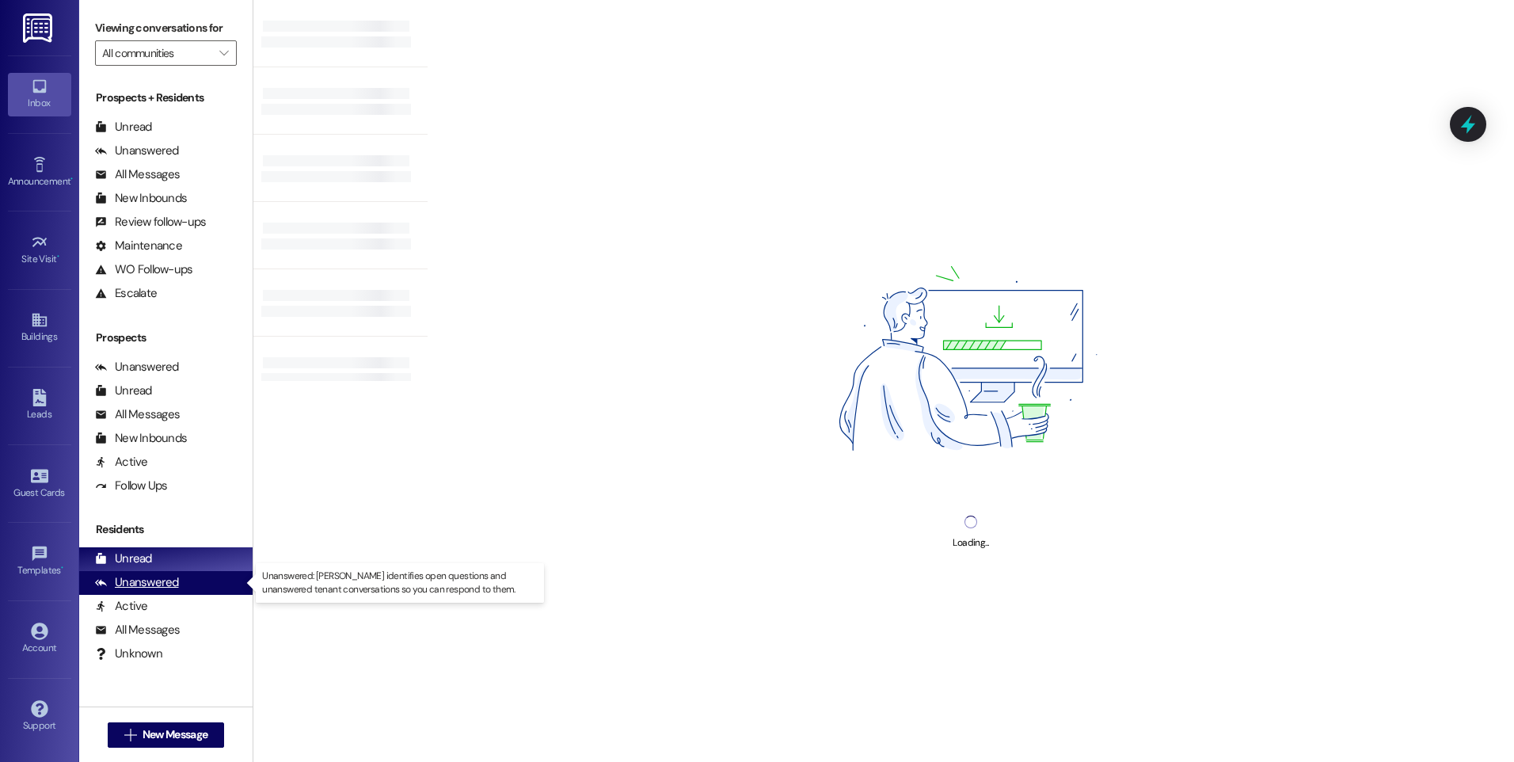
click at [153, 578] on div "Unanswered" at bounding box center [137, 582] width 84 height 17
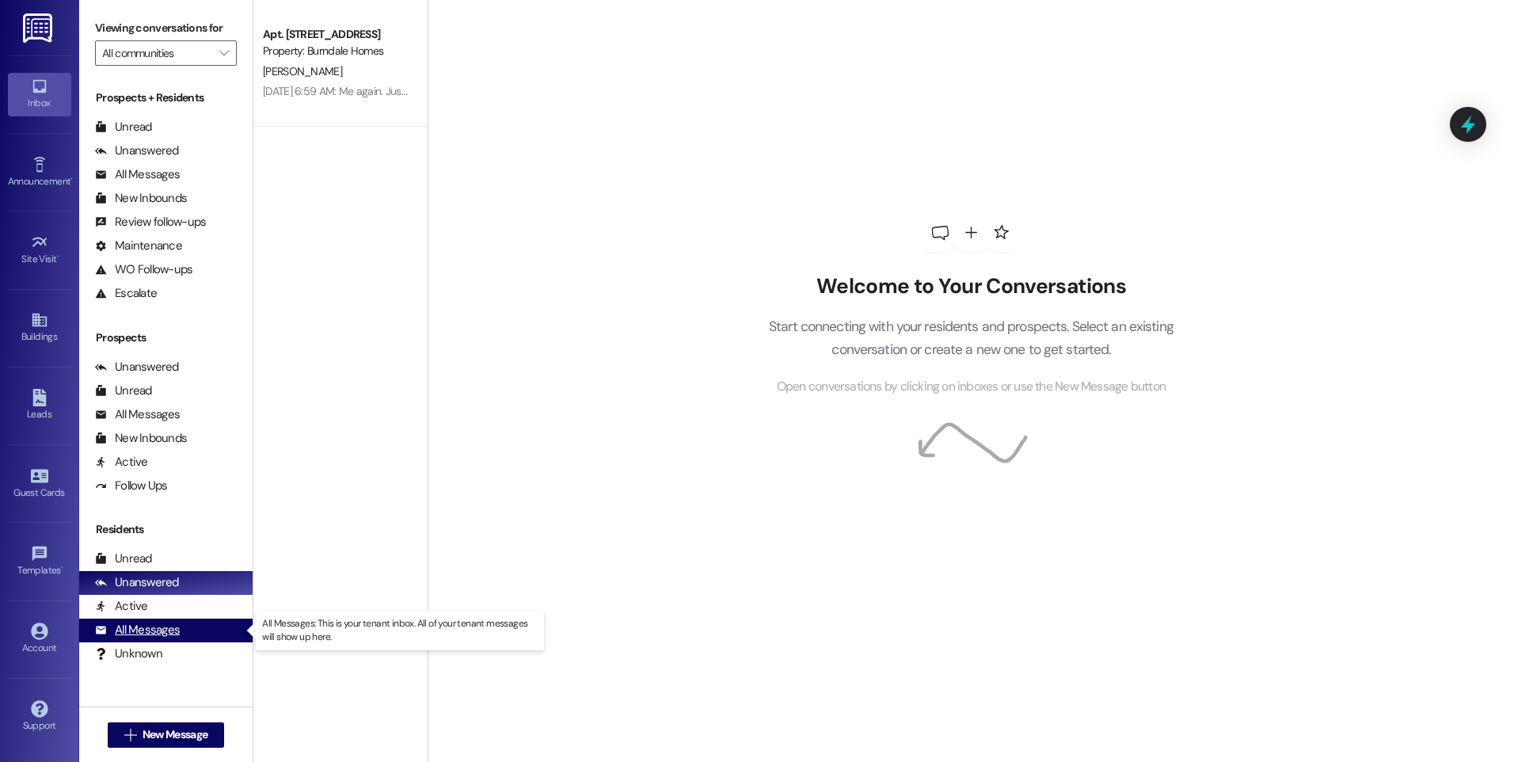
click at [134, 634] on div "All Messages" at bounding box center [137, 630] width 85 height 17
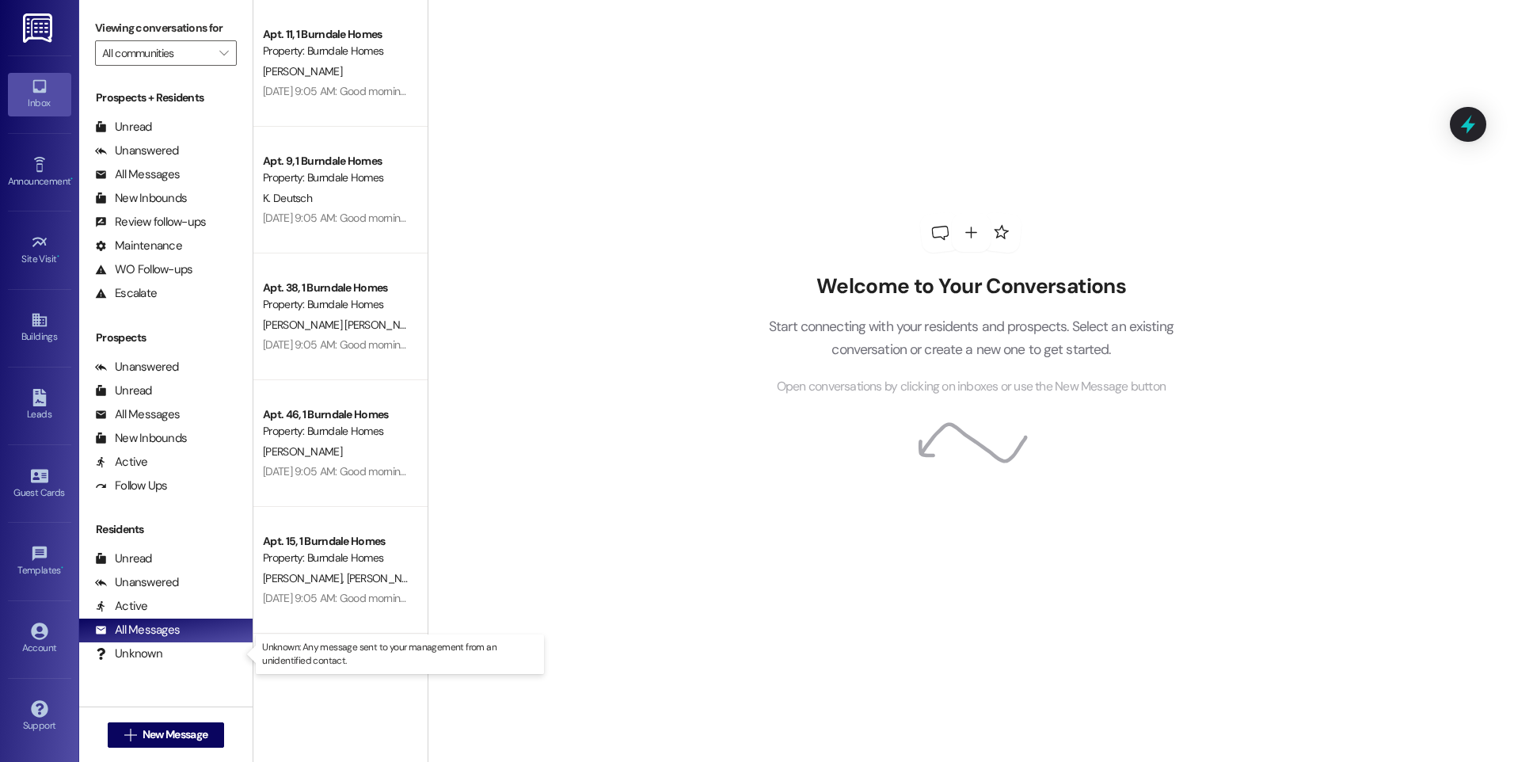
click at [136, 667] on div "Prospects + Residents Unread (0) Unread: Any message you haven't read yet will …" at bounding box center [165, 387] width 173 height 610
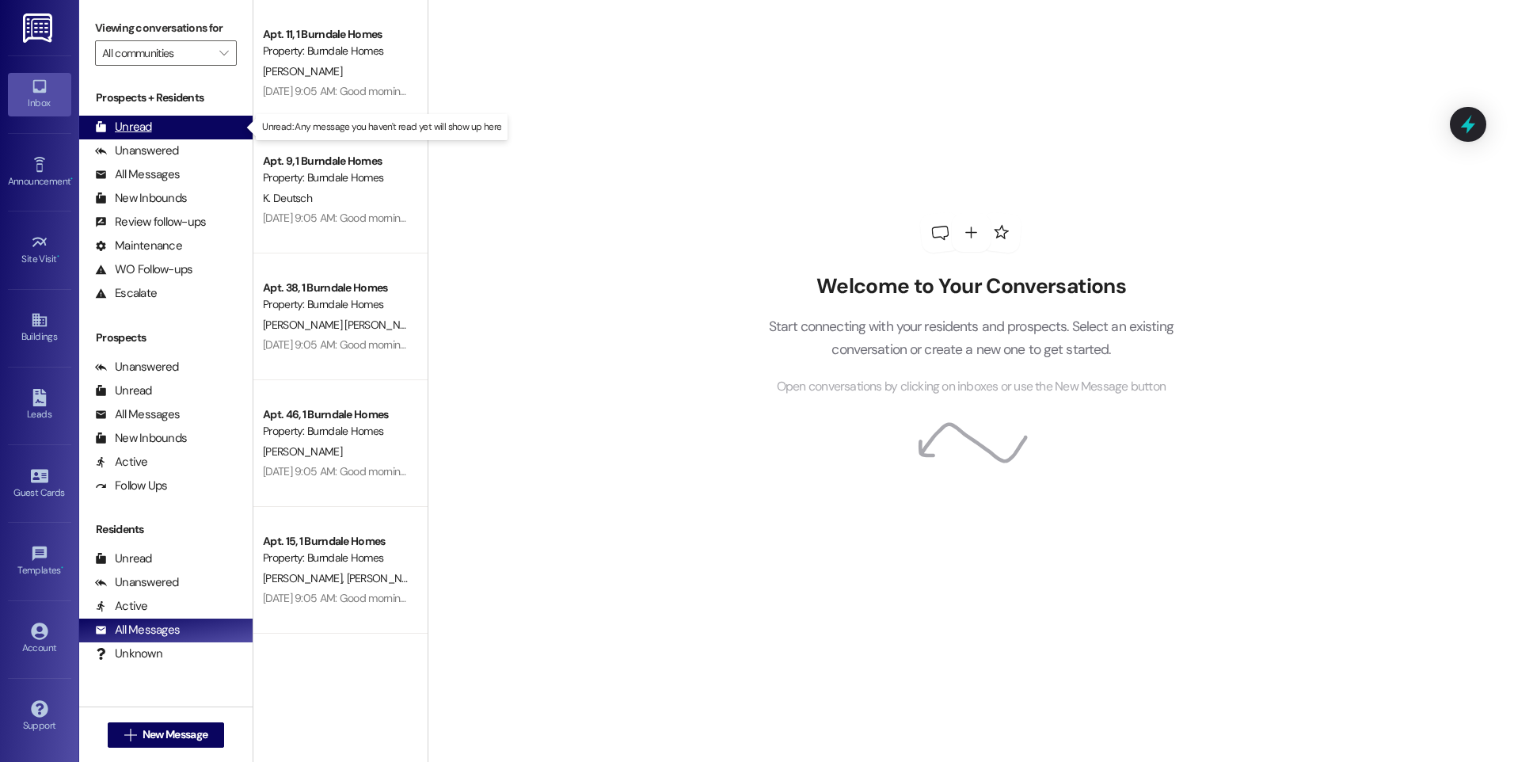
click at [134, 125] on div "Unread" at bounding box center [123, 127] width 57 height 17
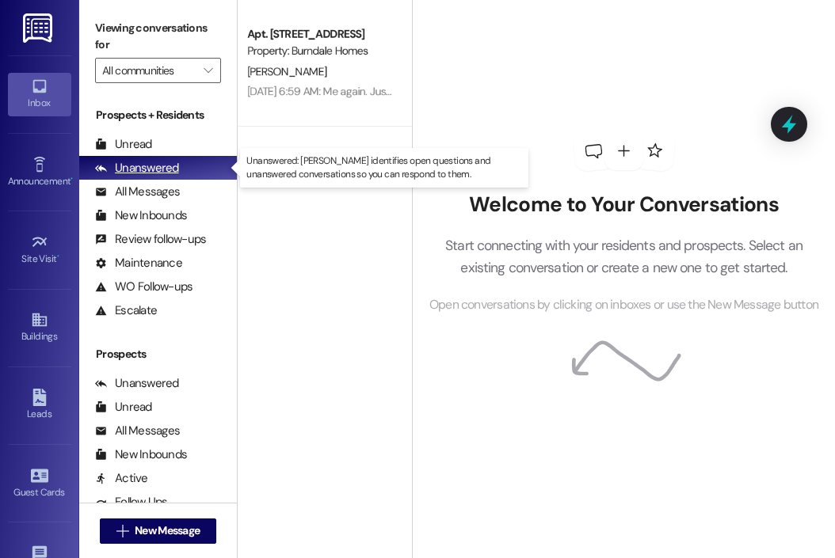
click at [170, 171] on div "Unanswered" at bounding box center [137, 168] width 84 height 17
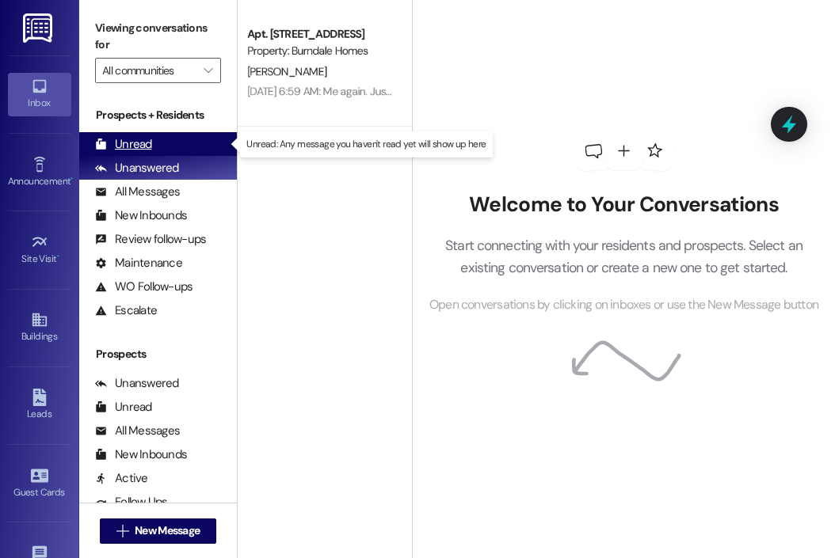
click at [140, 136] on div "Unread" at bounding box center [123, 144] width 57 height 17
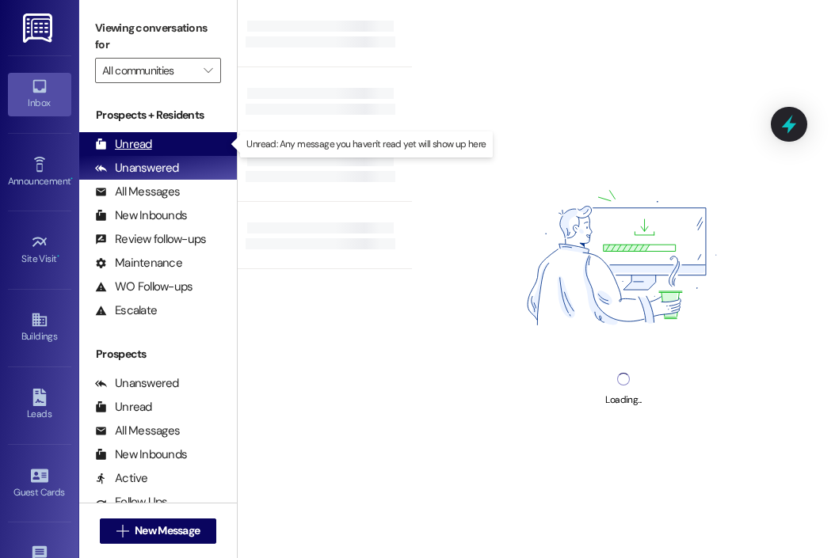
click at [143, 150] on div "Unread" at bounding box center [123, 144] width 57 height 17
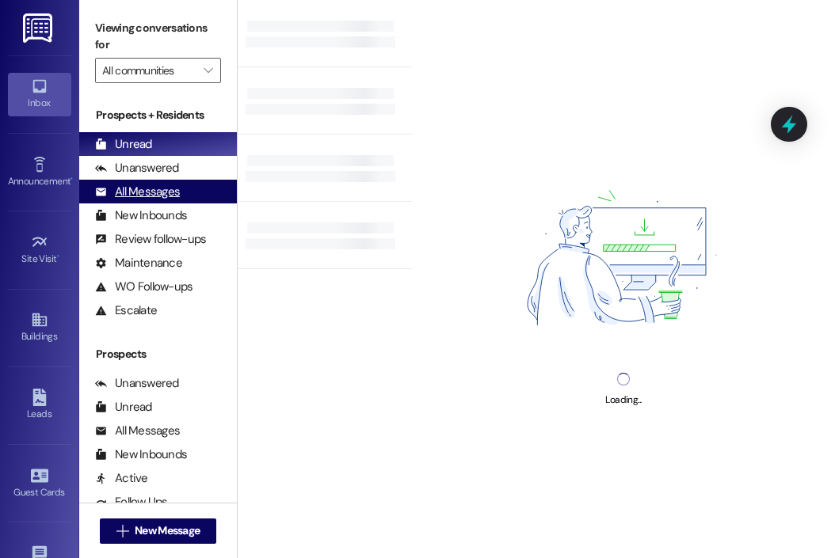
click at [152, 194] on div "All Messages" at bounding box center [137, 192] width 85 height 17
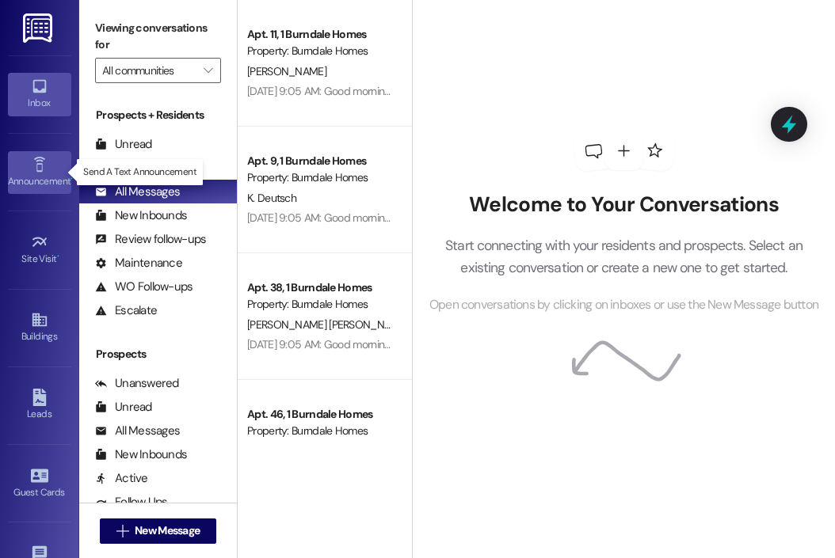
click at [17, 178] on div "Announcement •" at bounding box center [39, 181] width 79 height 16
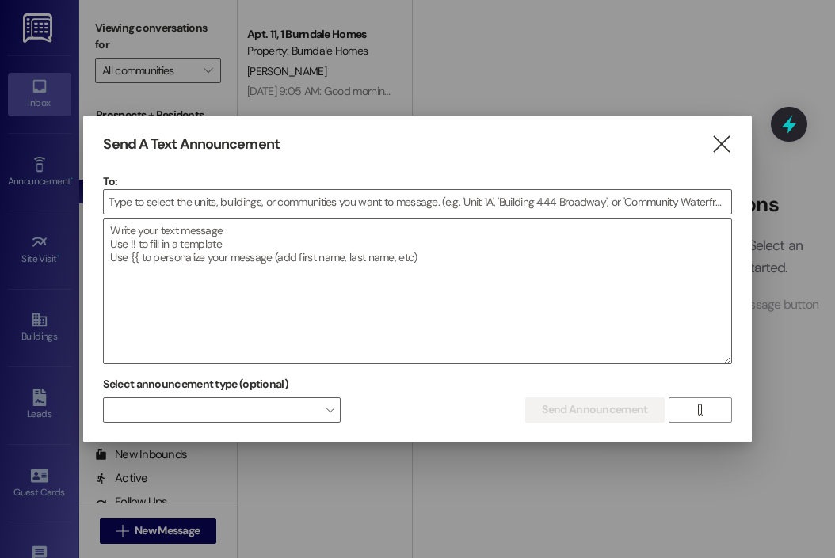
click at [732, 150] on div "Send A Text Announcement  To:  Drop image file here Select announcement type …" at bounding box center [417, 279] width 668 height 327
click at [720, 142] on icon "" at bounding box center [720, 144] width 21 height 17
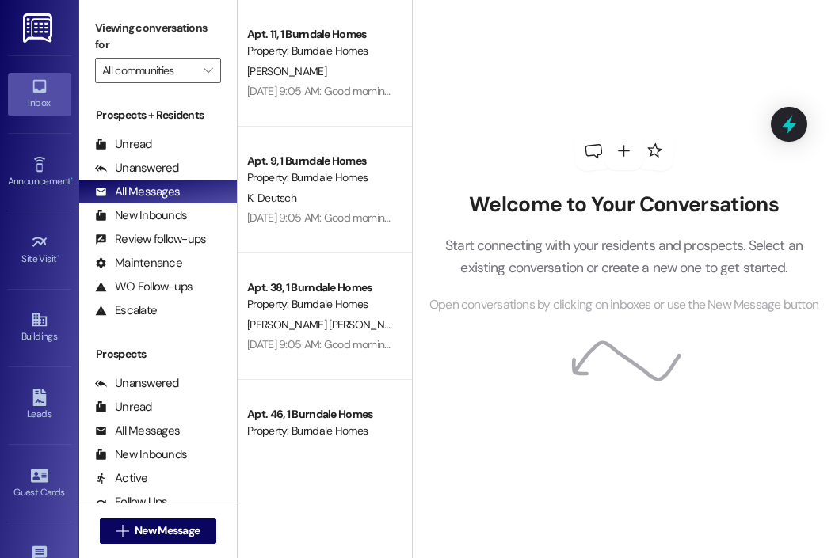
click at [72, 196] on div "Inbox Go to Inbox Announcement • Send A Text Announcement Site Visit • Go to Si…" at bounding box center [39, 279] width 79 height 558
click at [139, 189] on div "All Messages" at bounding box center [137, 192] width 85 height 17
click at [32, 230] on link "Site Visit •" at bounding box center [39, 250] width 63 height 43
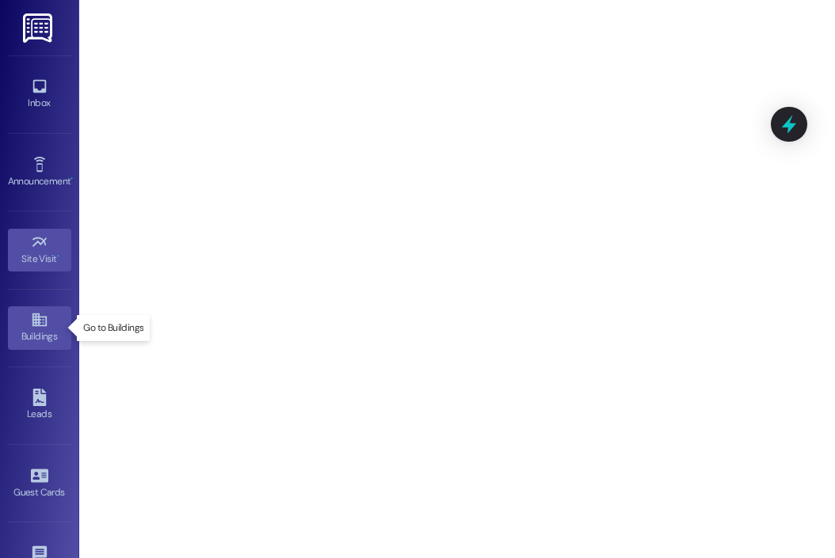
click at [31, 321] on icon at bounding box center [39, 319] width 17 height 17
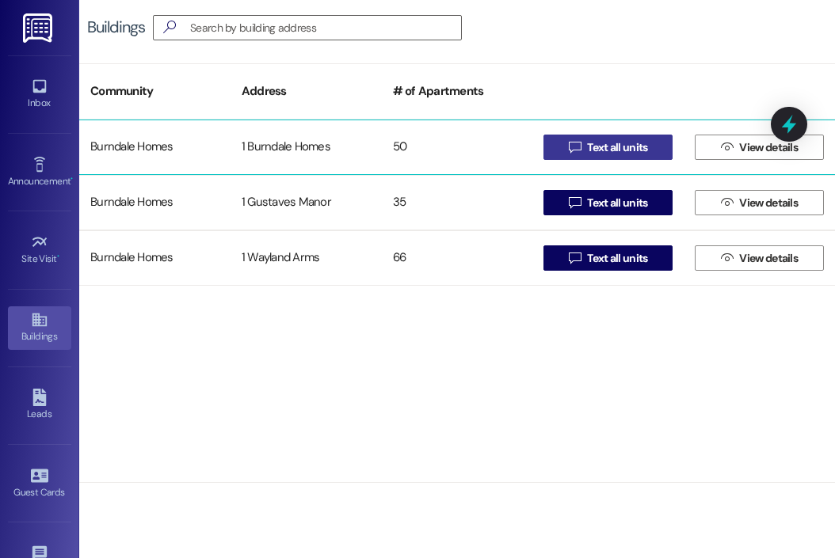
click at [630, 148] on span "Text all units" at bounding box center [617, 147] width 60 height 17
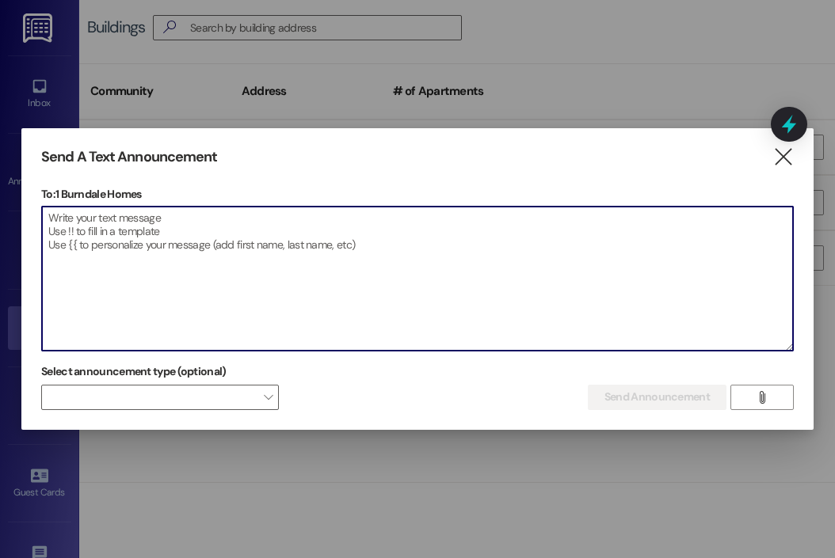
paste textarea "BURNDALE HOMES - BACK TO SCHOOL EVENT [DATE] 5:30 - 7:30 PM [STREET_ADDRESS] - …"
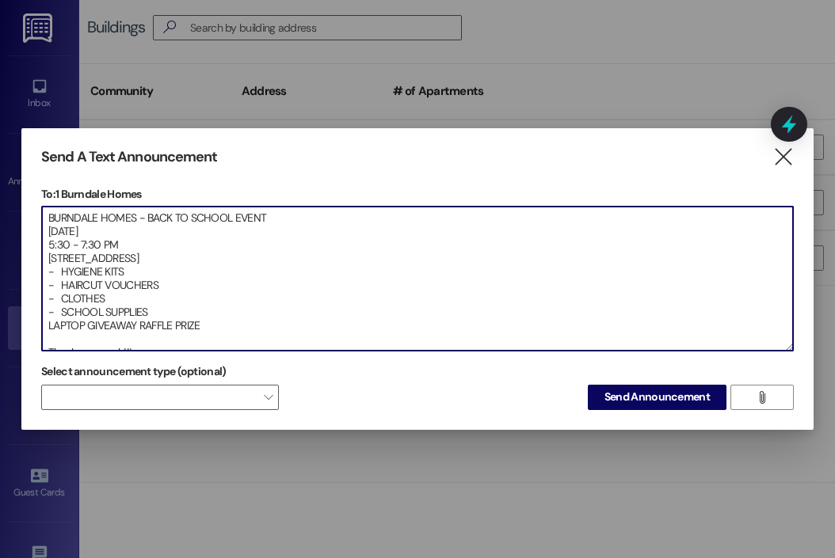
scroll to position [36, 0]
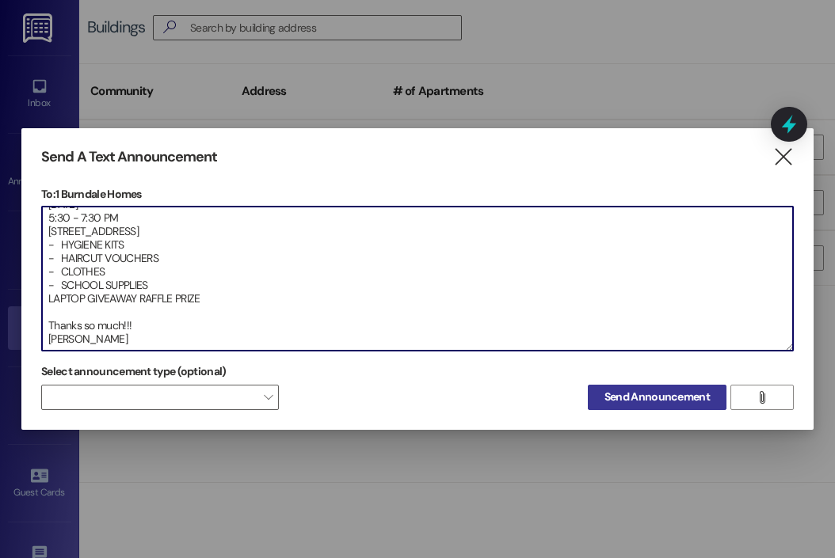
type textarea "BURNDALE HOMES - BACK TO SCHOOL EVENT [DATE] 5:30 - 7:30 PM [STREET_ADDRESS] - …"
click at [626, 394] on span "Send Announcement" at bounding box center [656, 397] width 105 height 17
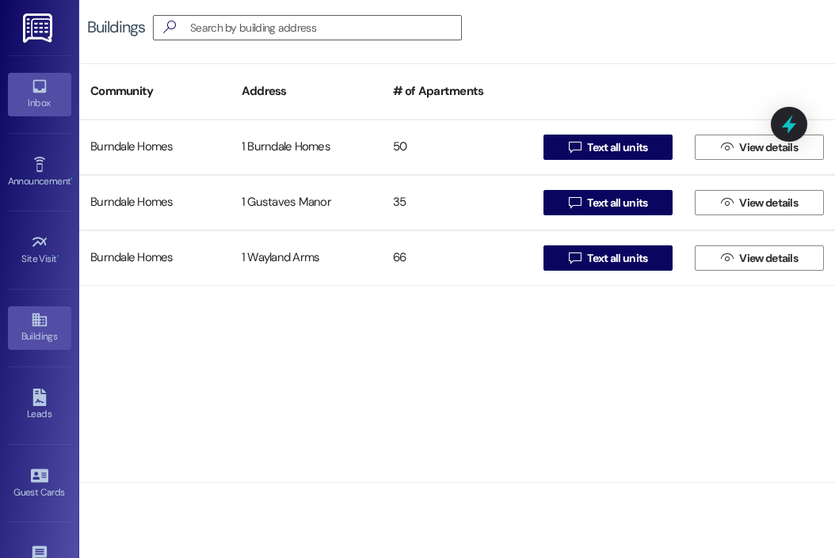
click at [33, 105] on div "Inbox" at bounding box center [39, 103] width 79 height 16
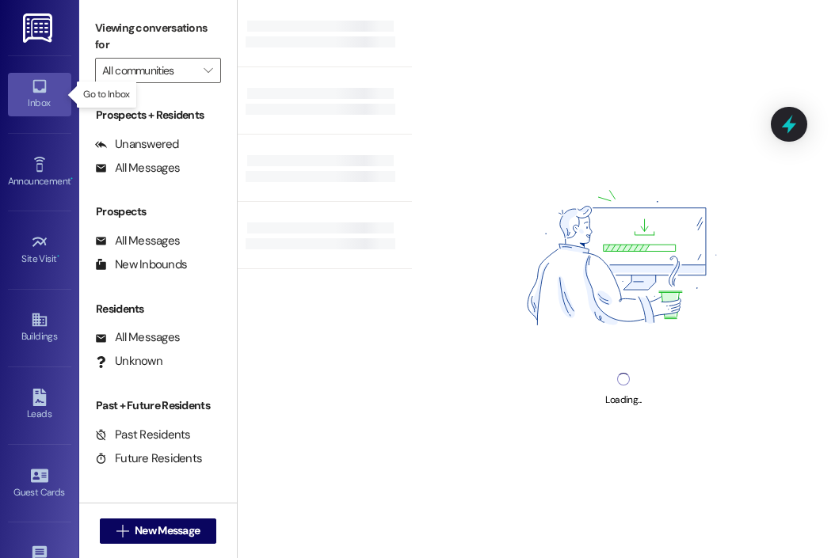
click at [33, 105] on div "Inbox" at bounding box center [39, 103] width 79 height 16
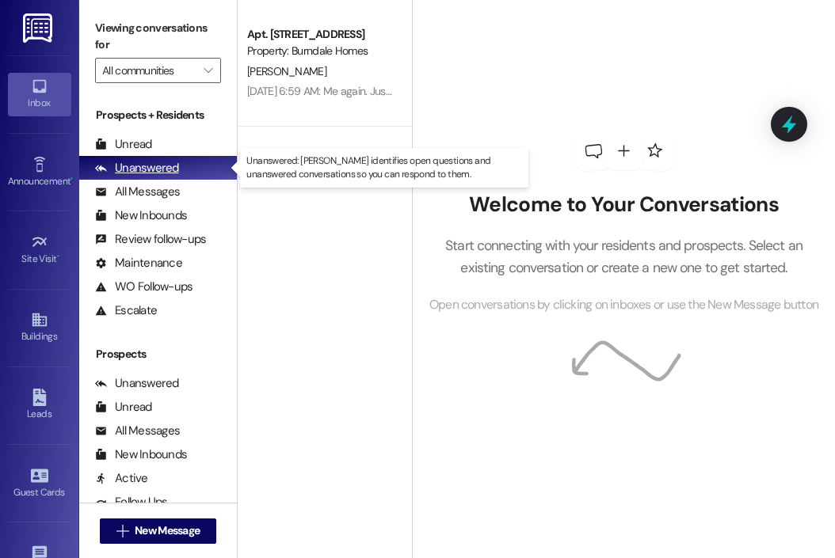
click at [118, 166] on div "Unanswered" at bounding box center [137, 168] width 84 height 17
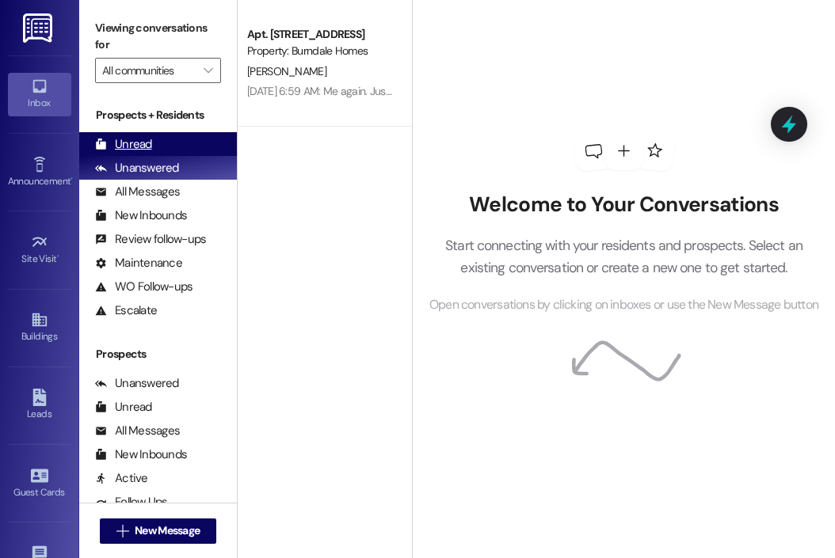
click at [139, 146] on div "Unread" at bounding box center [123, 144] width 57 height 17
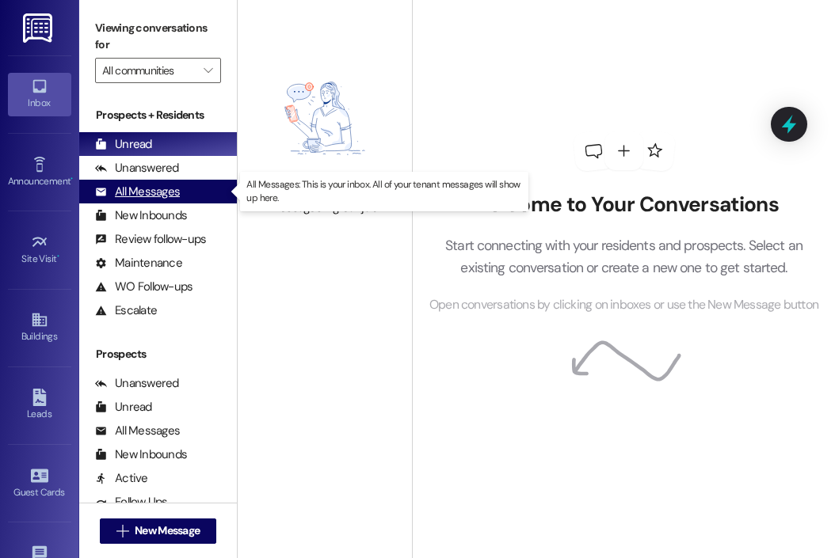
click at [160, 187] on div "All Messages" at bounding box center [137, 192] width 85 height 17
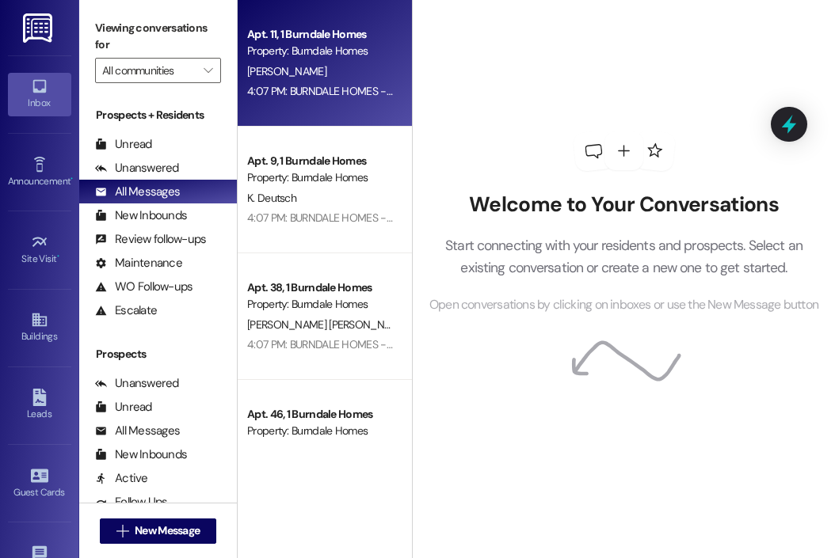
click at [344, 102] on div "Apt. 11, 1 Burndale Homes Property: Burndale Homes [PERSON_NAME] 4:07 PM: BURND…" at bounding box center [325, 63] width 174 height 127
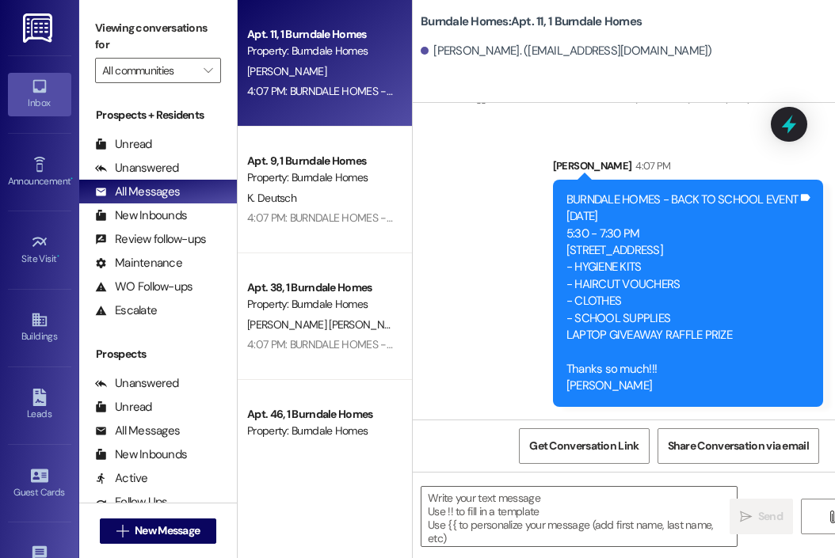
scroll to position [1743, 0]
